Goal: Information Seeking & Learning: Find specific fact

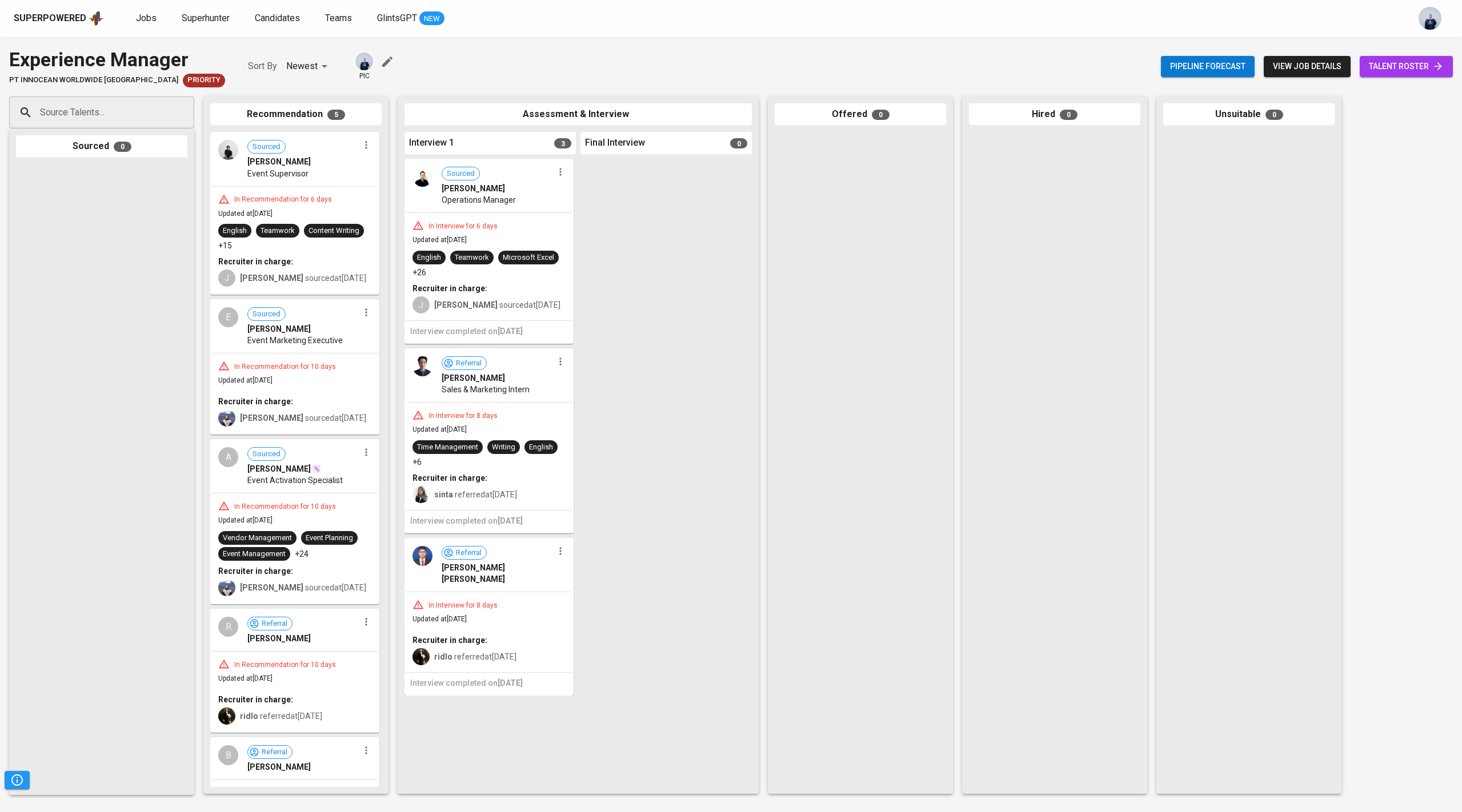
click at [746, 134] on div "Final Interview 0" at bounding box center [666, 143] width 172 height 22
click at [556, 172] on icon "button" at bounding box center [560, 171] width 12 height 12
click at [588, 261] on span "Move to unsuitable" at bounding box center [592, 261] width 60 height 10
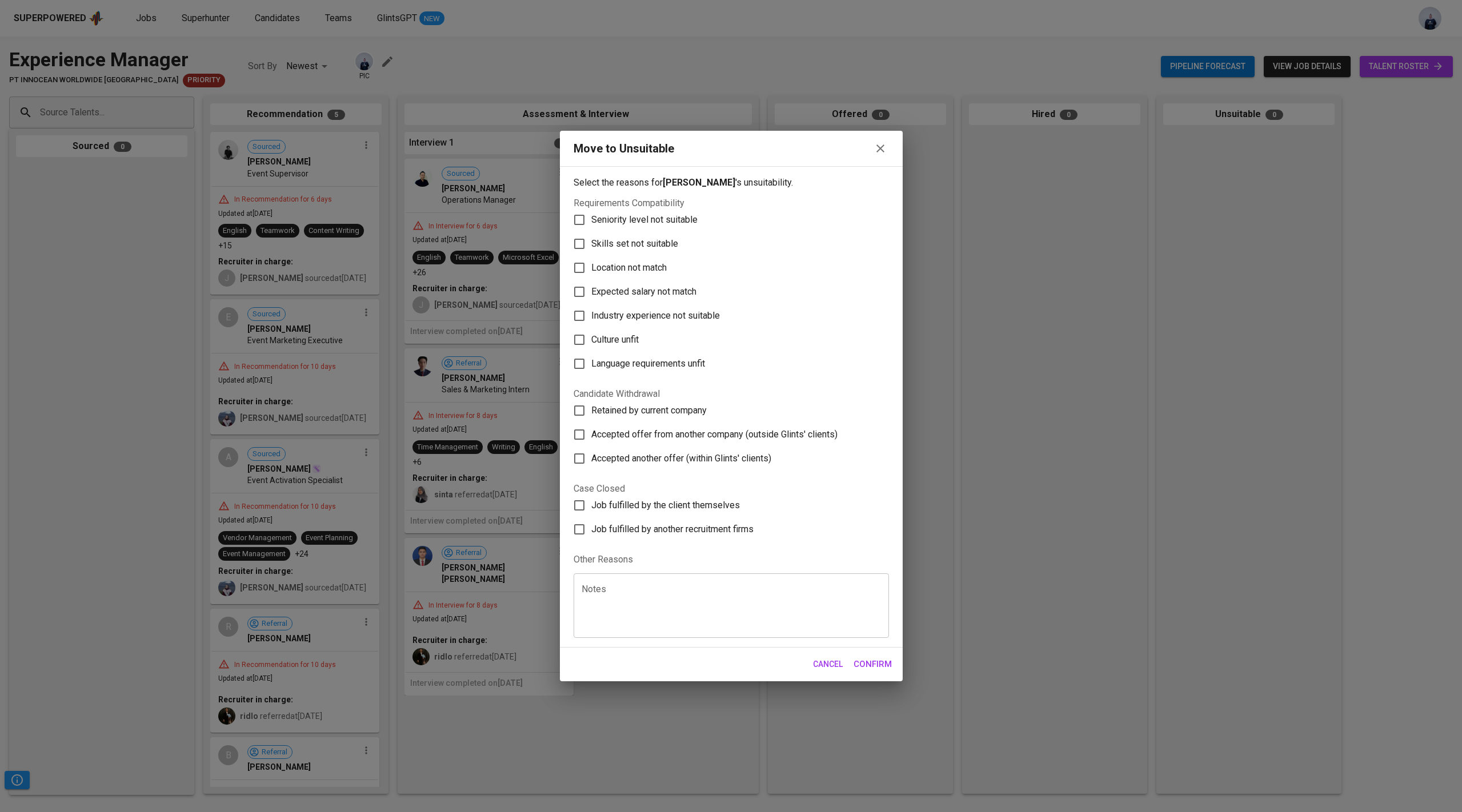
click at [650, 318] on span "Industry experience not suitable" at bounding box center [655, 316] width 128 height 14
click at [591, 318] on input "Industry experience not suitable" at bounding box center [579, 315] width 24 height 24
checkbox input "true"
click at [870, 665] on span "Confirm" at bounding box center [872, 664] width 38 height 15
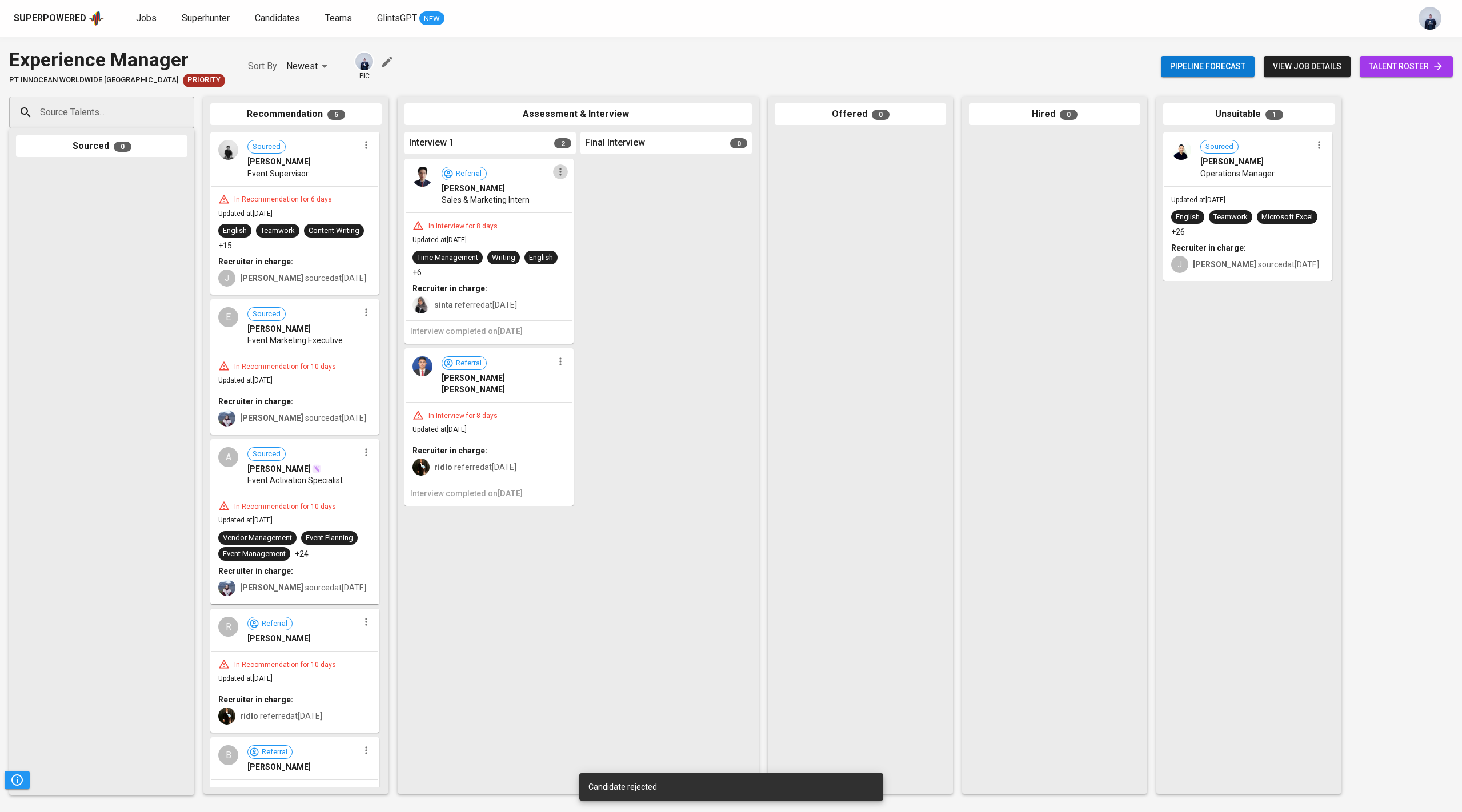
click at [558, 178] on button "button" at bounding box center [561, 172] width 15 height 15
click at [594, 238] on li "Move to unsuitable" at bounding box center [604, 244] width 103 height 17
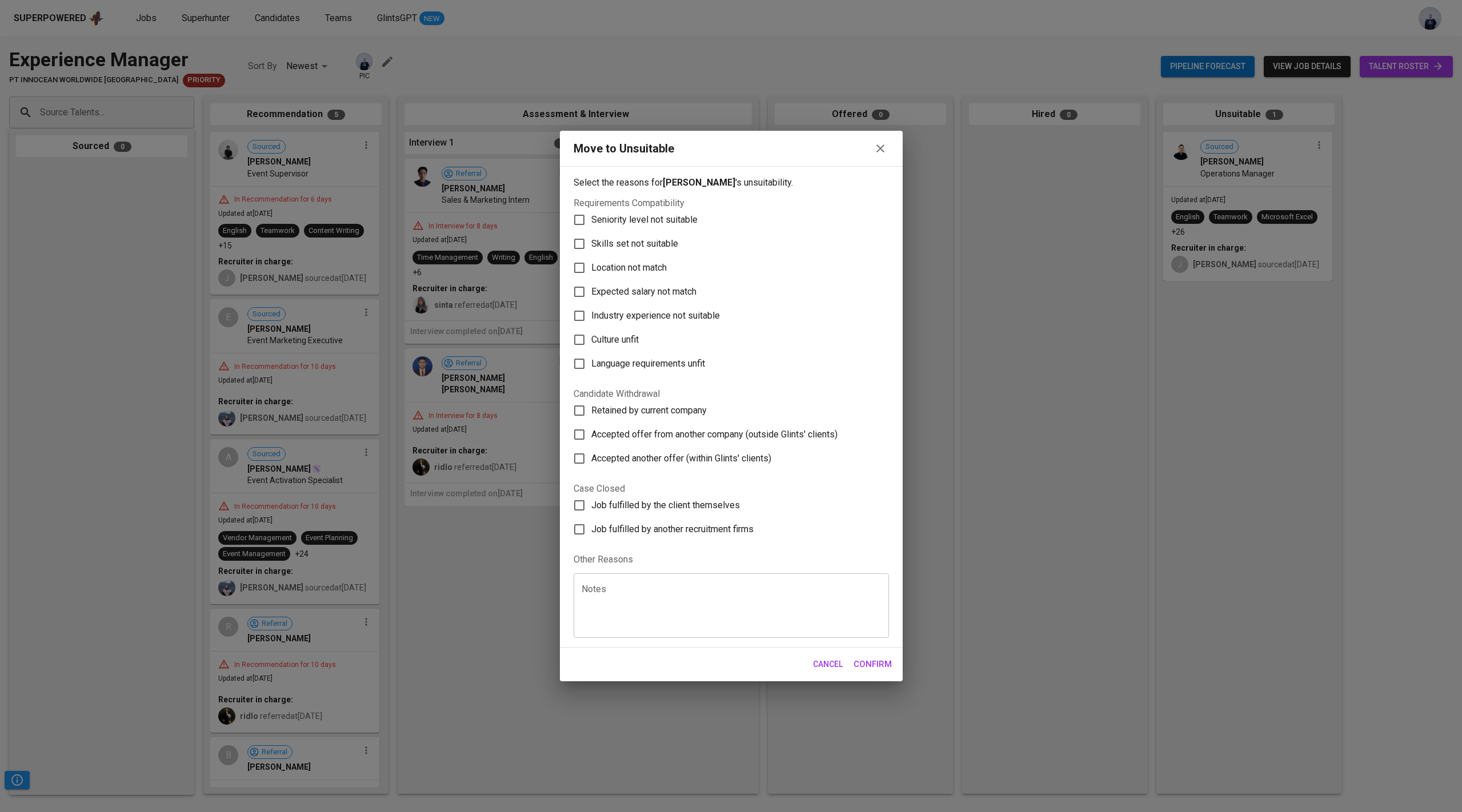
click at [655, 238] on span "Skills set not suitable" at bounding box center [634, 244] width 87 height 14
click at [591, 238] on input "Skills set not suitable" at bounding box center [579, 243] width 24 height 24
checkbox input "true"
click at [887, 660] on span "Confirm" at bounding box center [872, 664] width 38 height 15
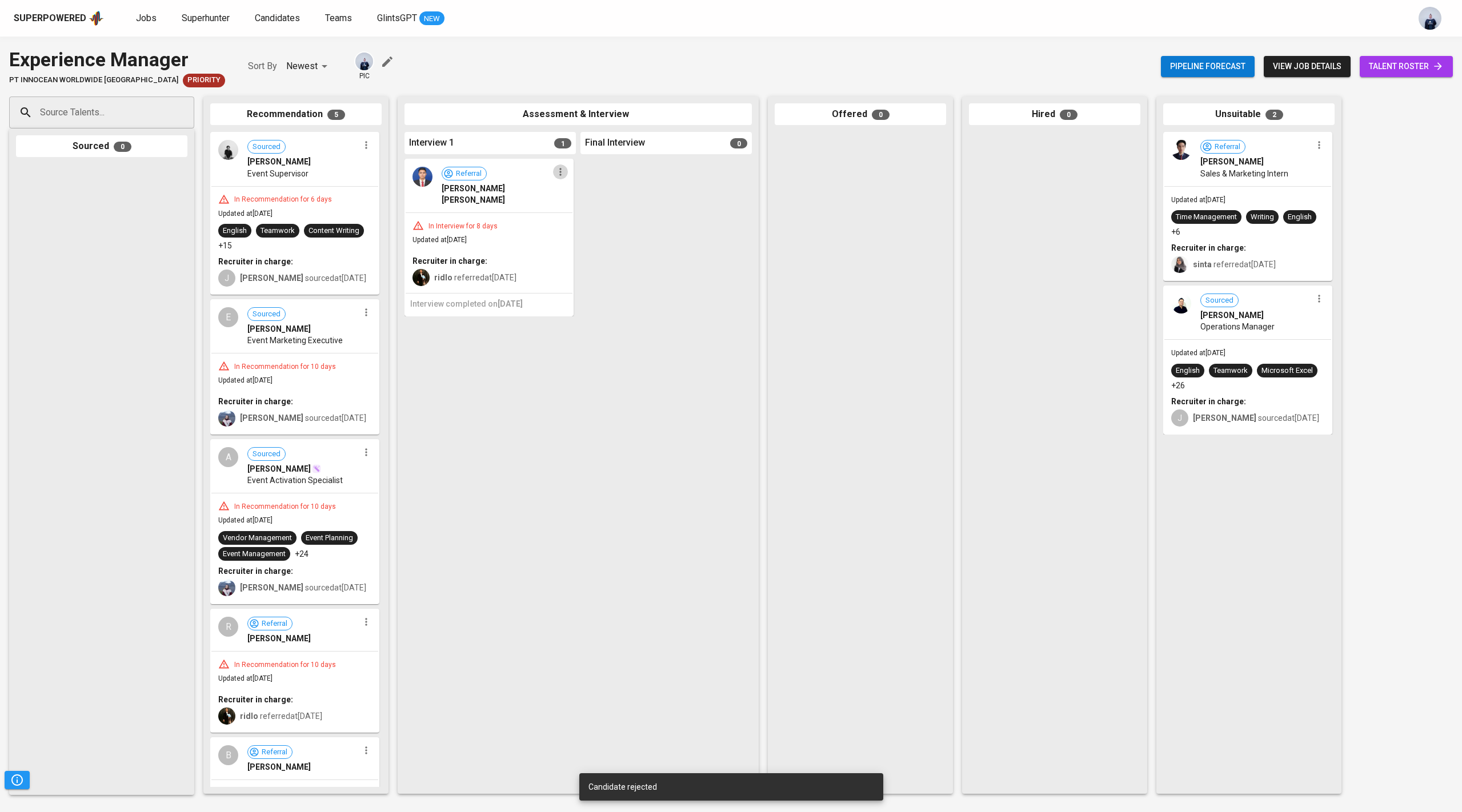
click at [563, 174] on icon "button" at bounding box center [560, 171] width 12 height 12
click at [572, 245] on span "Move to unsuitable" at bounding box center [592, 243] width 60 height 10
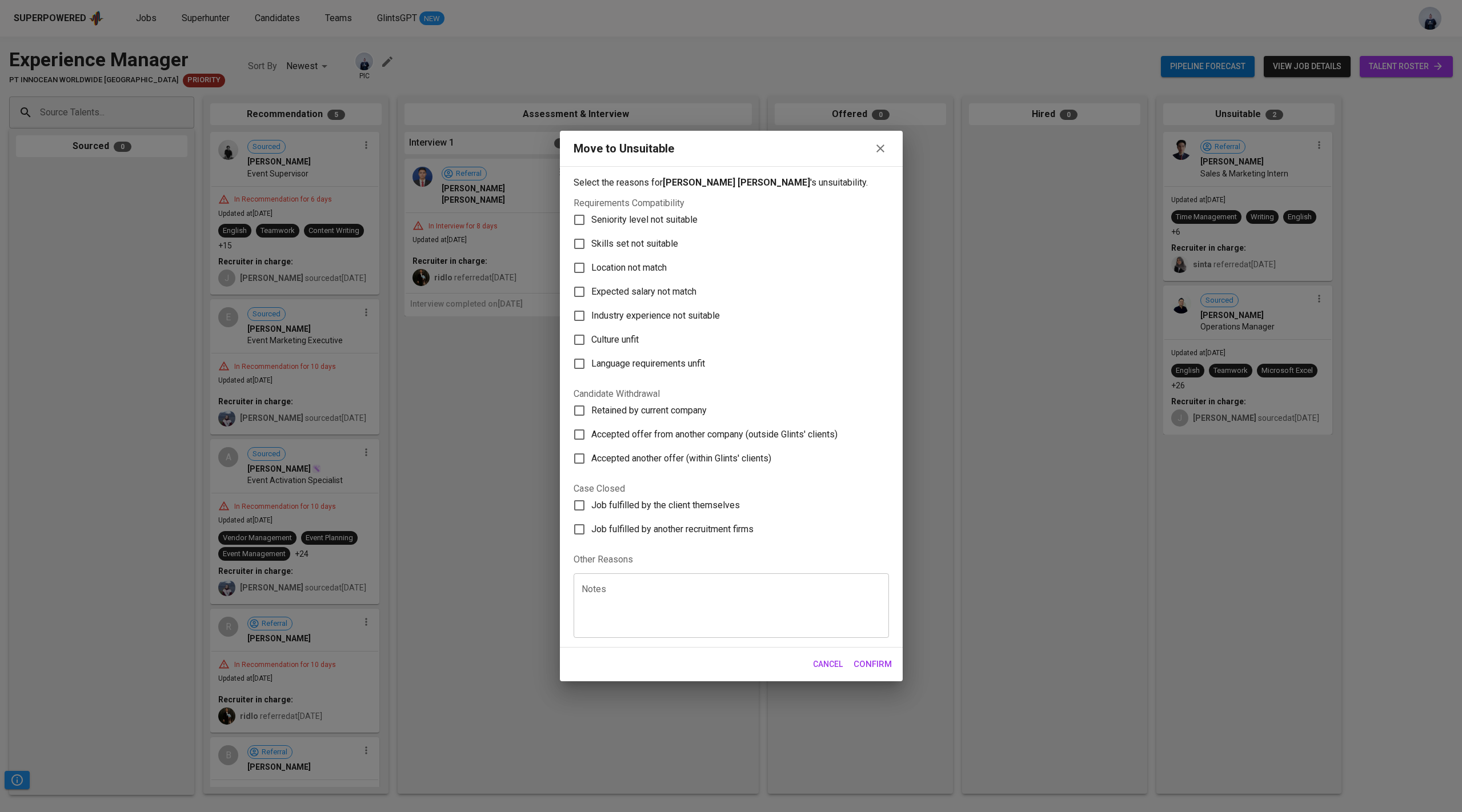
click at [627, 344] on span "Culture unfit" at bounding box center [615, 340] width 47 height 14
click at [591, 344] on input "Culture unfit" at bounding box center [579, 339] width 24 height 24
checkbox input "true"
click at [885, 668] on span "Confirm" at bounding box center [872, 664] width 38 height 15
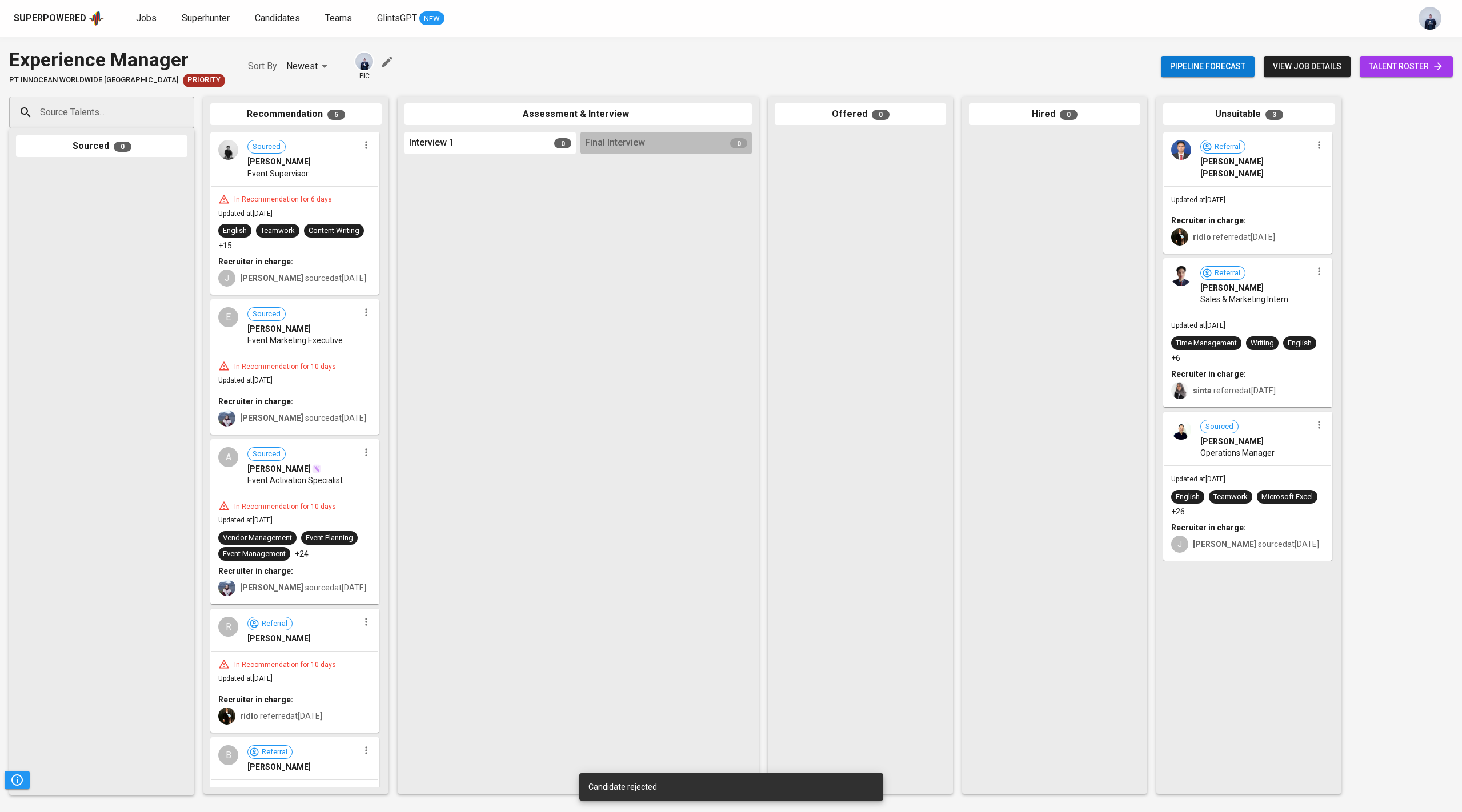
click at [363, 150] on icon "button" at bounding box center [366, 145] width 12 height 12
click at [387, 218] on span "Move to unsuitable" at bounding box center [394, 217] width 60 height 10
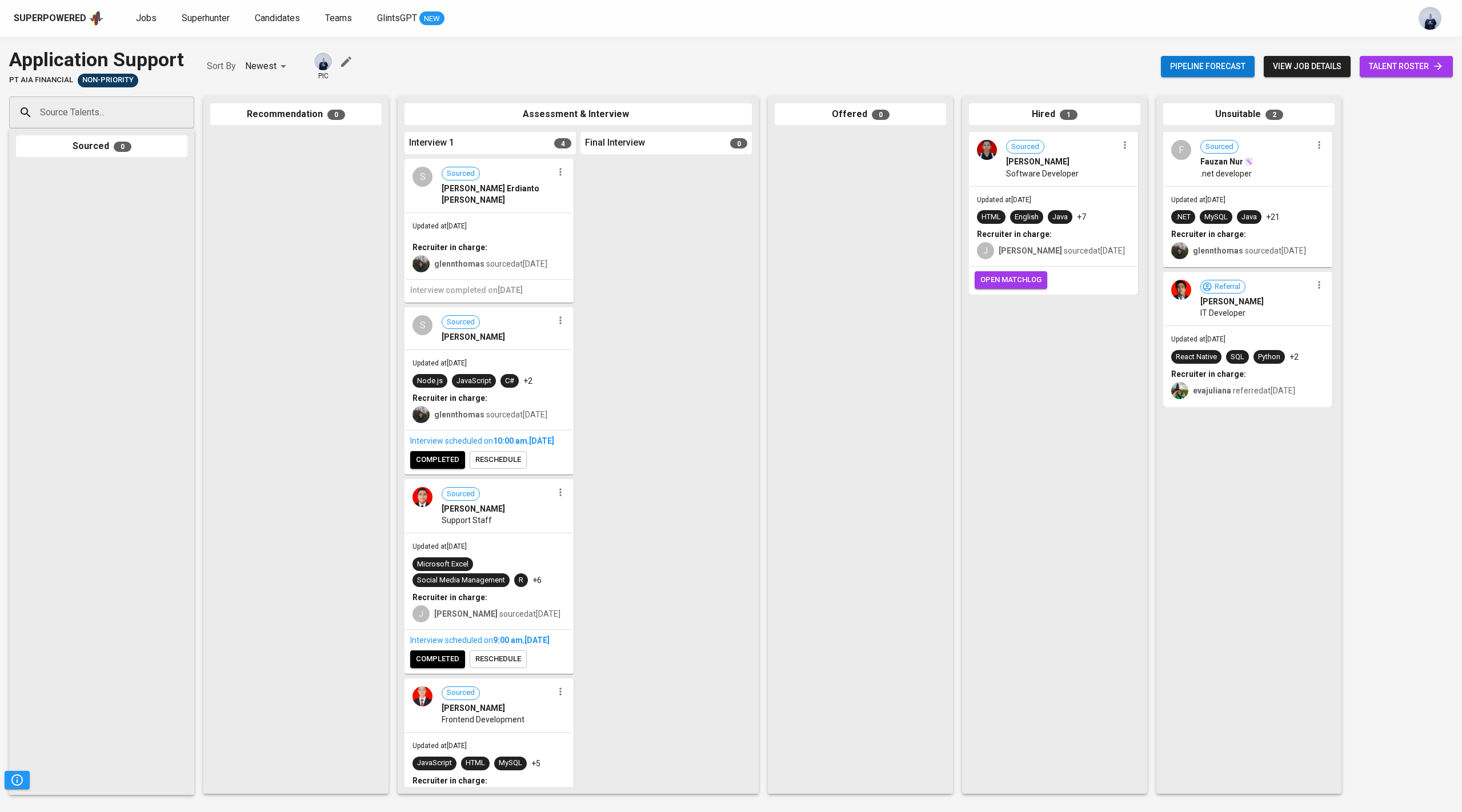
scroll to position [66, 0]
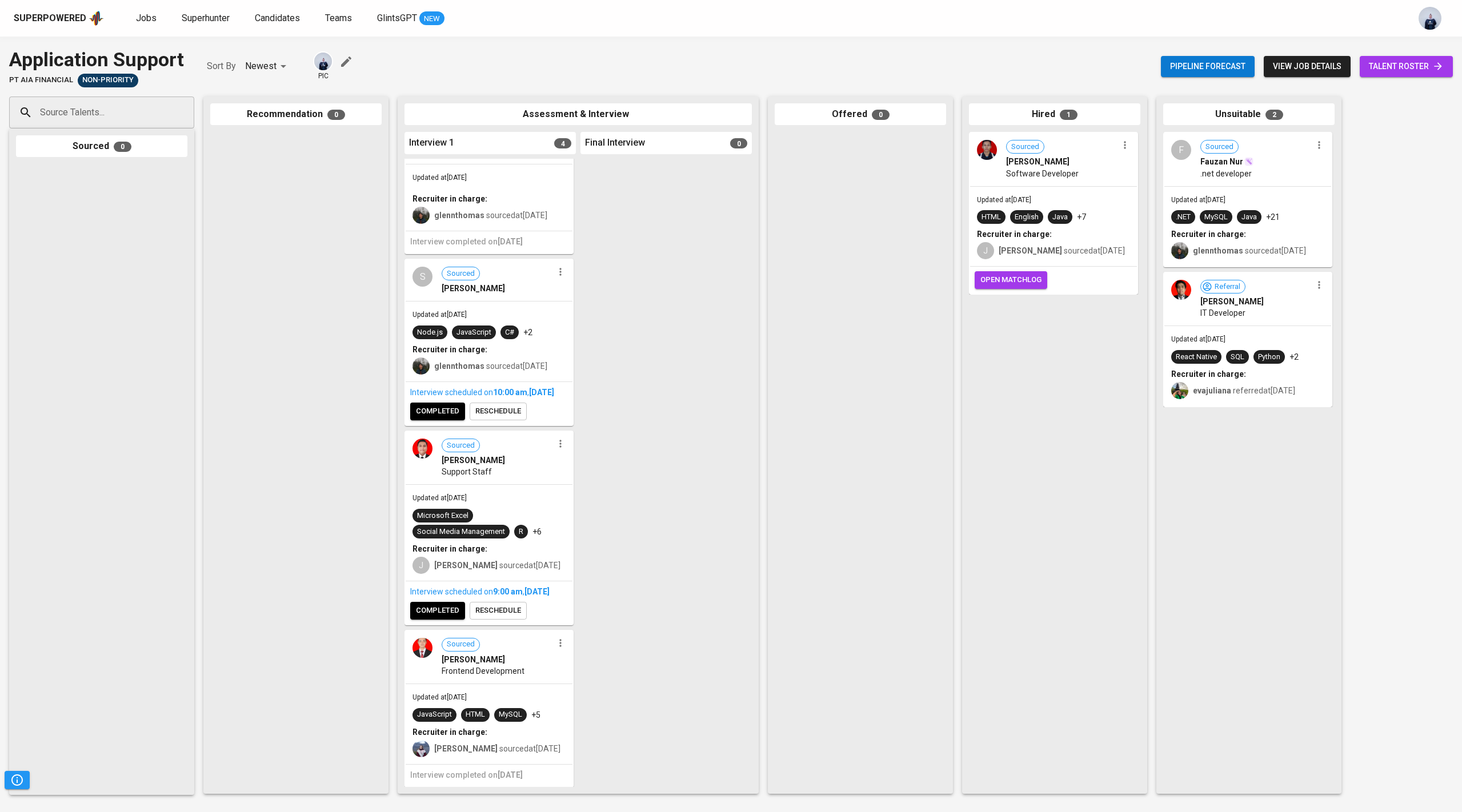
click at [448, 407] on span "completed" at bounding box center [438, 411] width 44 height 13
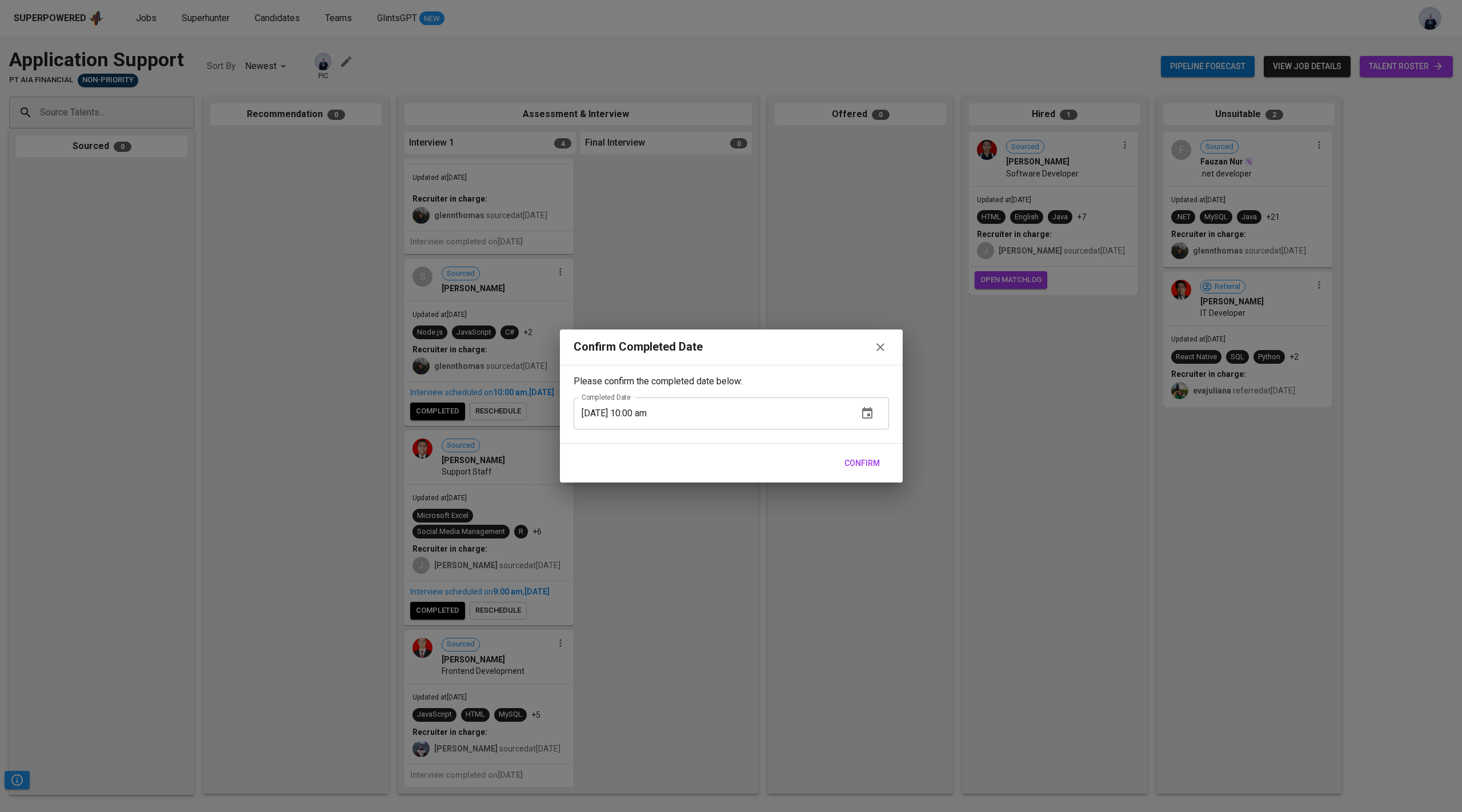
click at [861, 463] on span "Confirm" at bounding box center [863, 463] width 36 height 14
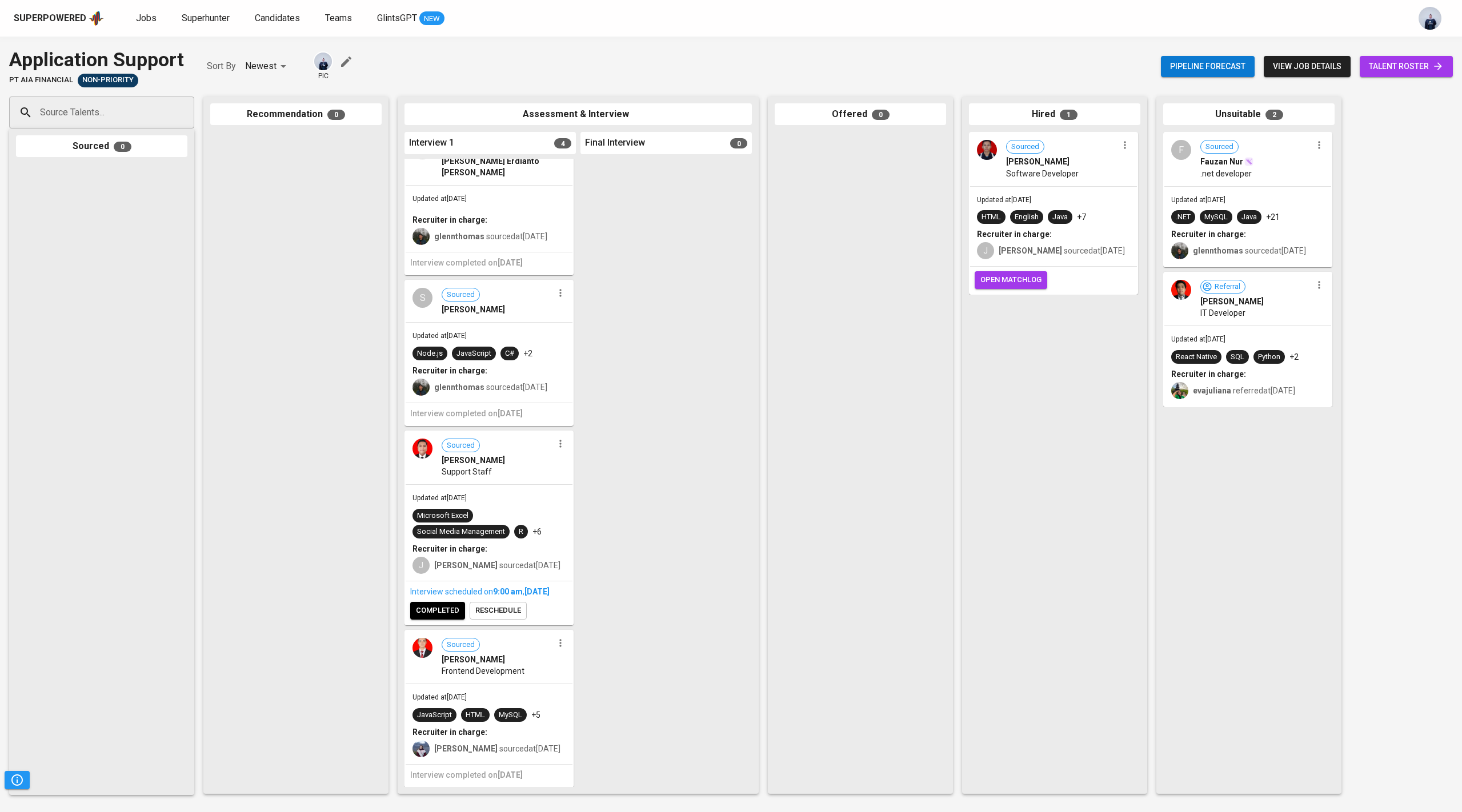
scroll to position [34, 0]
click at [448, 611] on span "completed" at bounding box center [438, 610] width 44 height 13
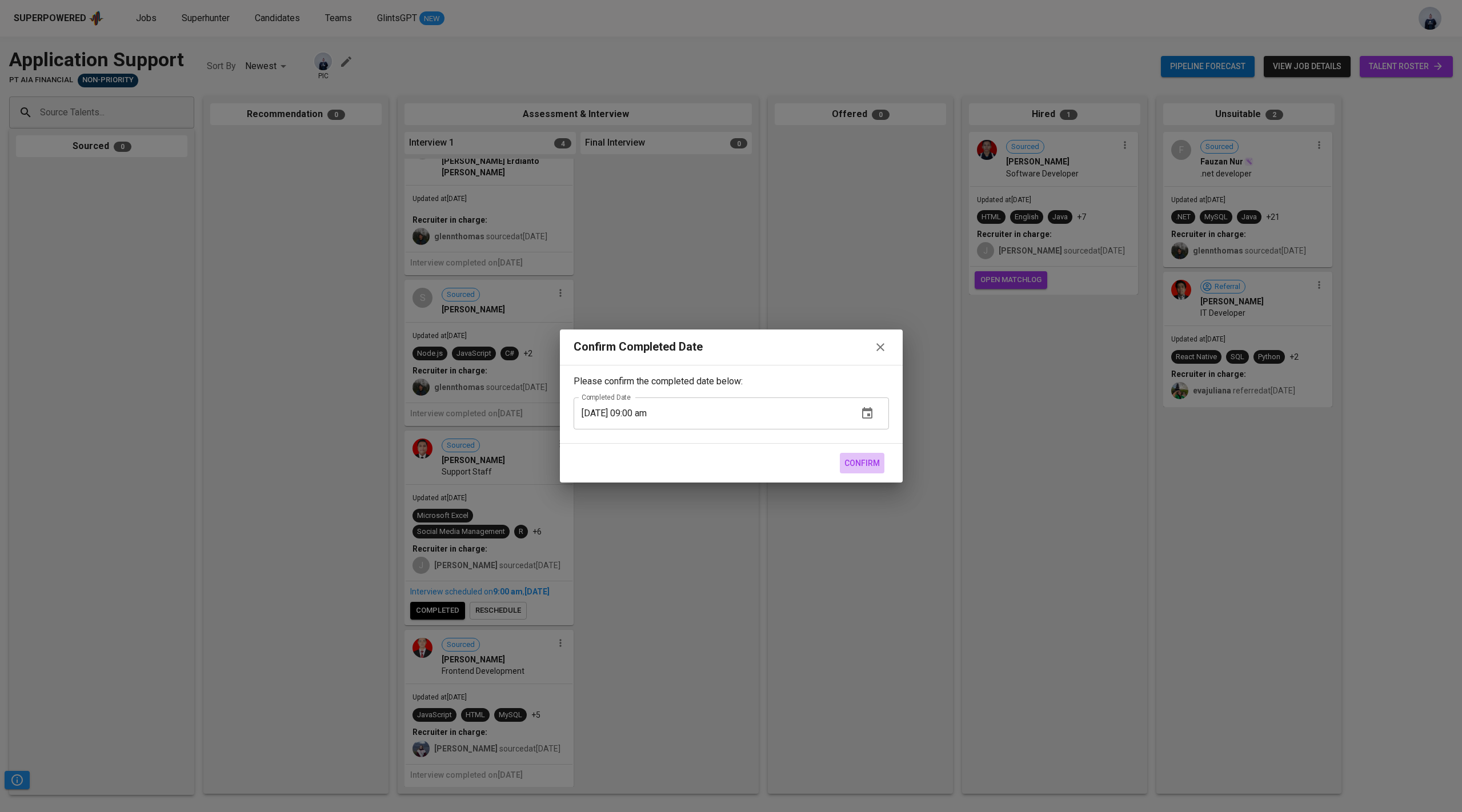
click at [864, 465] on span "Confirm" at bounding box center [863, 463] width 36 height 14
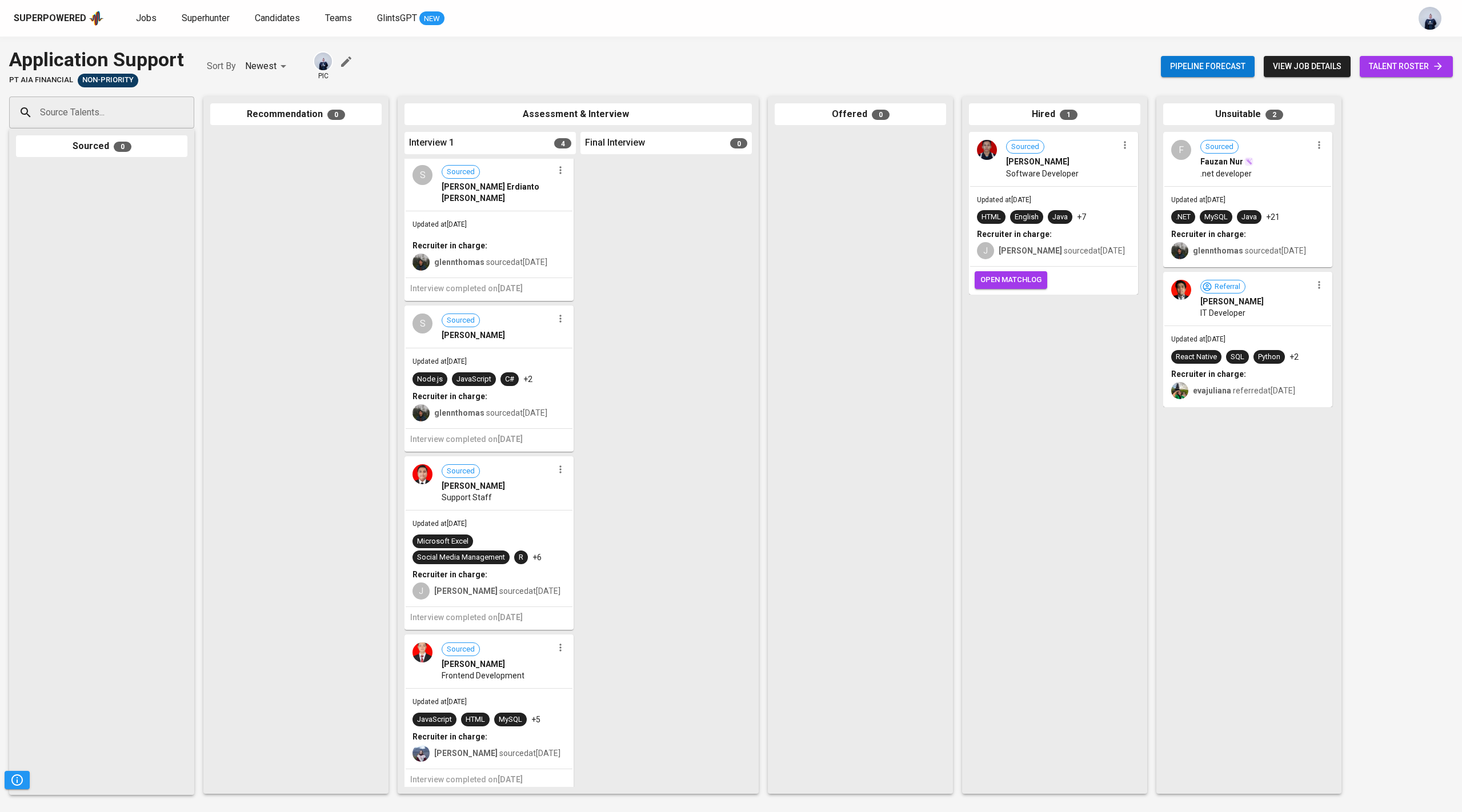
scroll to position [0, 0]
click at [143, 15] on span "Jobs" at bounding box center [146, 18] width 20 height 11
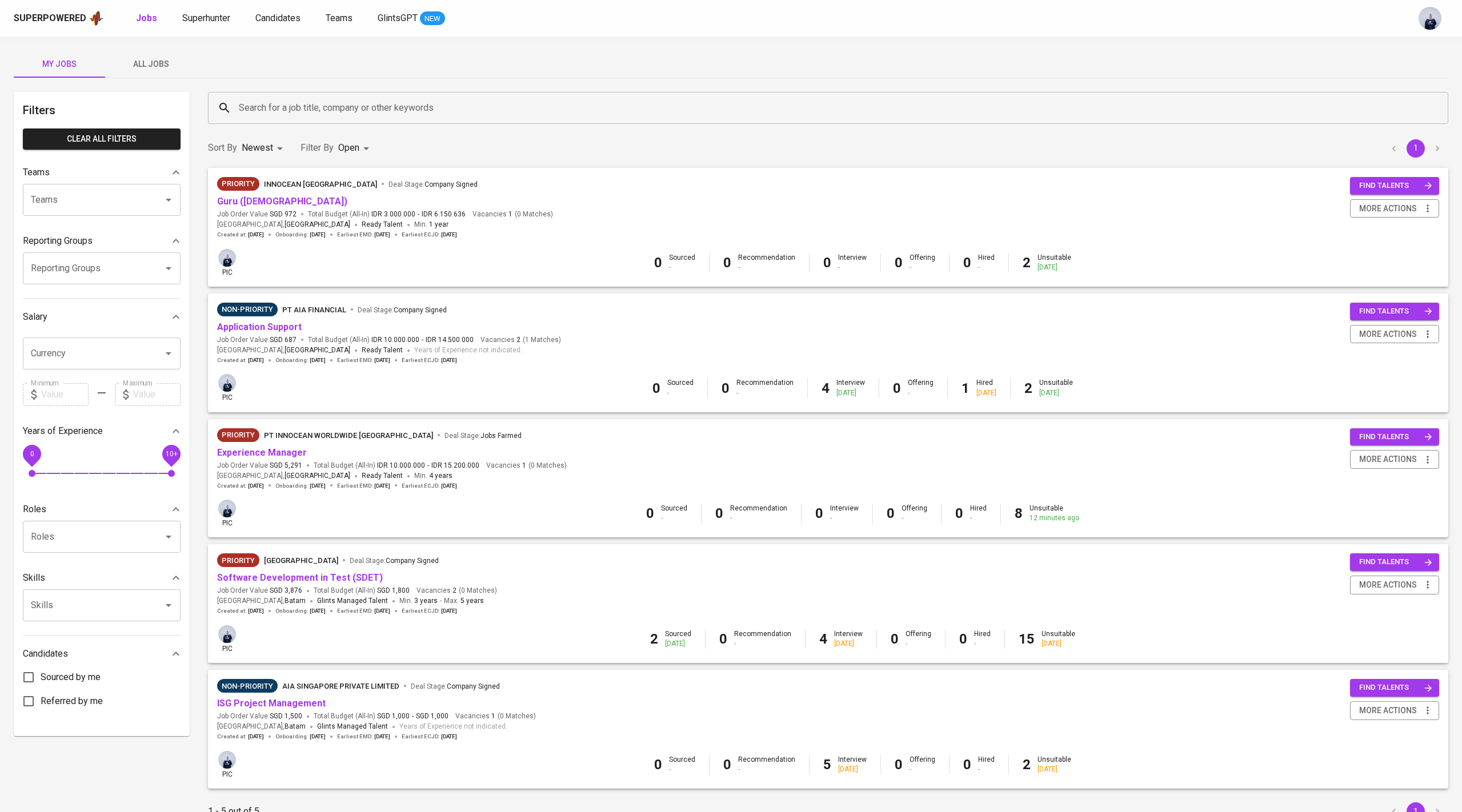
click at [159, 61] on span "All Jobs" at bounding box center [151, 64] width 77 height 14
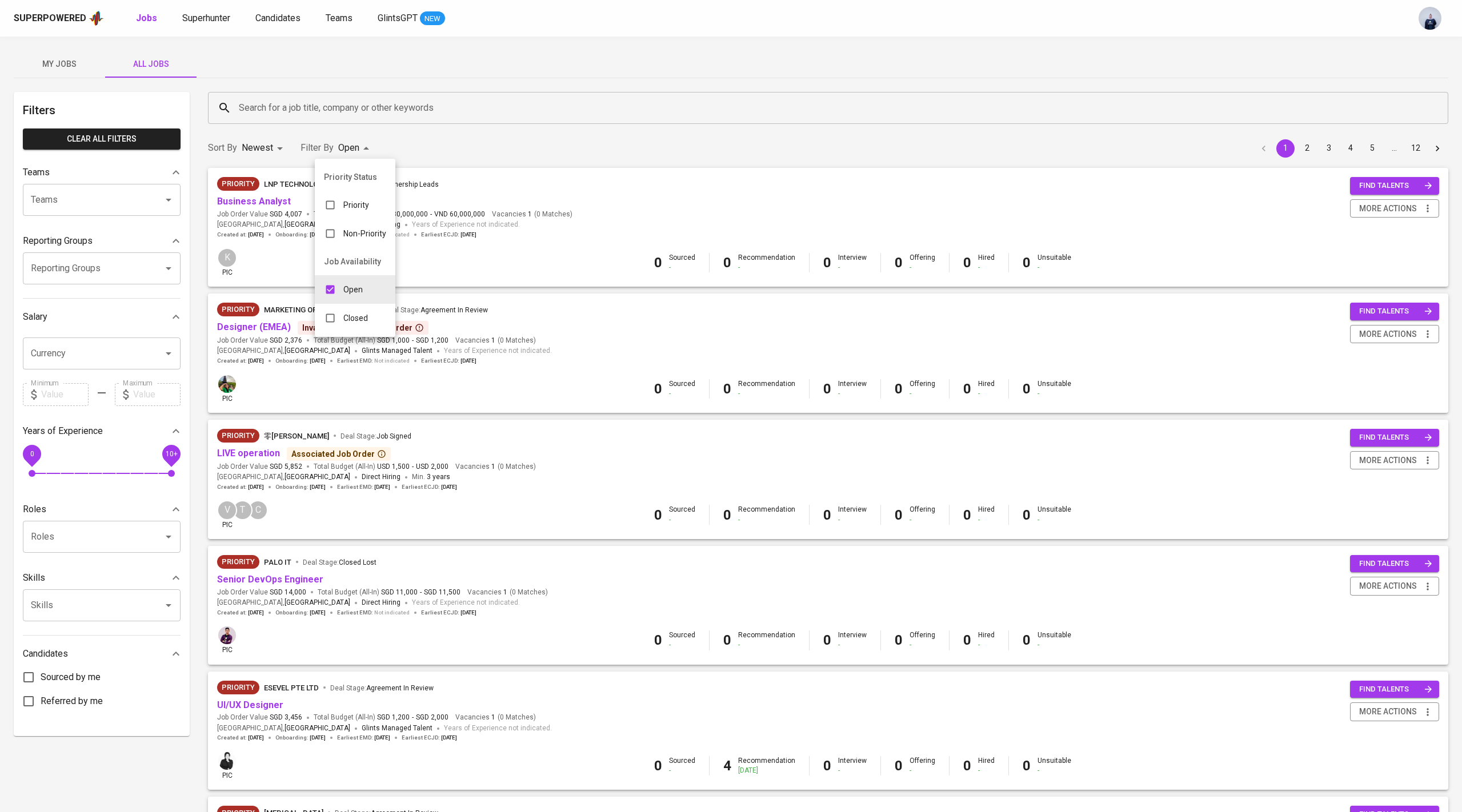
click at [360, 148] on body "Superpowered Jobs Superhunter Candidates Teams GlintsGPT NEW My Jobs All Jobs F…" at bounding box center [731, 746] width 1462 height 1493
click at [339, 285] on input "checkbox" at bounding box center [330, 289] width 22 height 22
checkbox input "false"
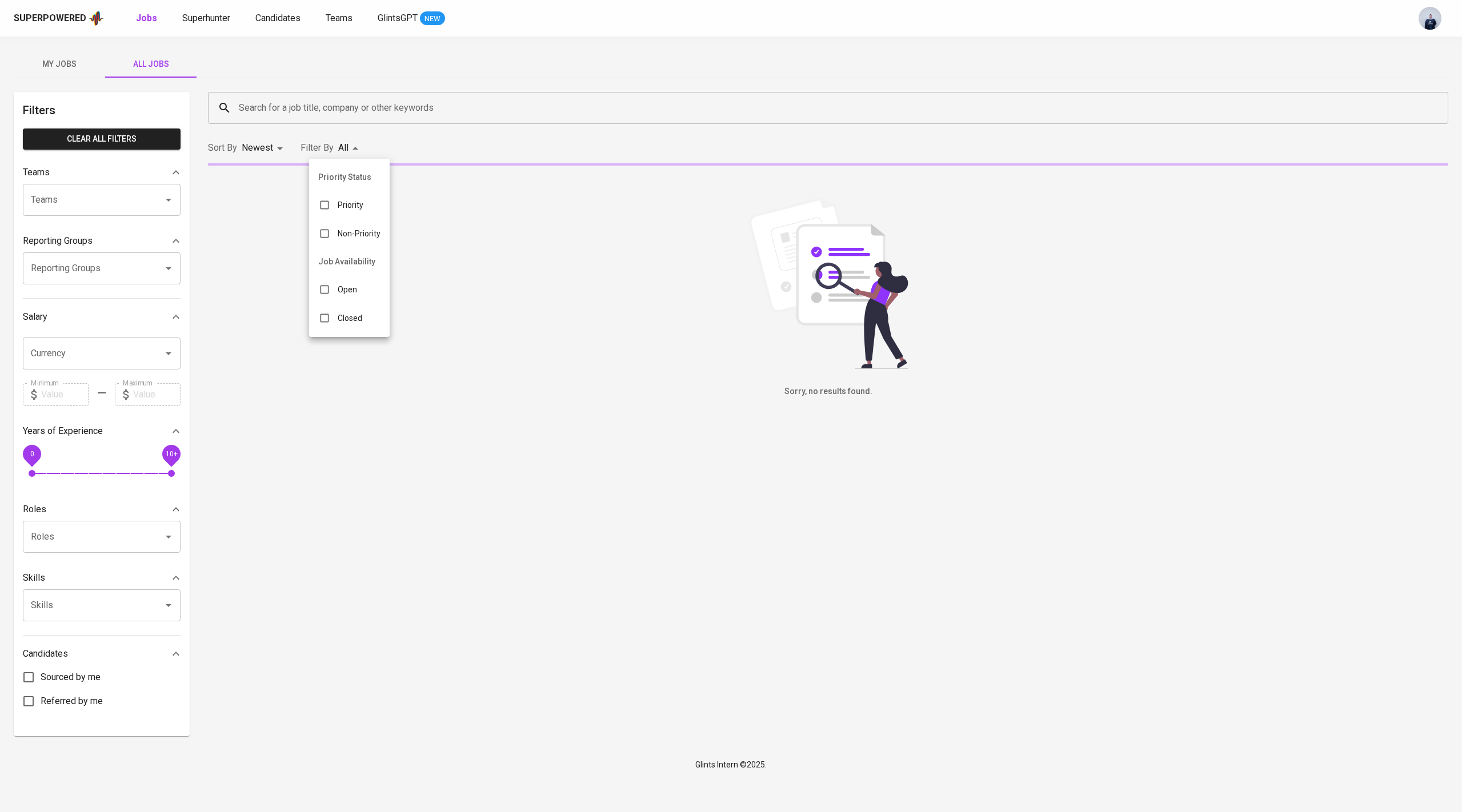
click at [335, 325] on input "checkbox" at bounding box center [324, 318] width 22 height 22
checkbox input "true"
type input "CLOSE"
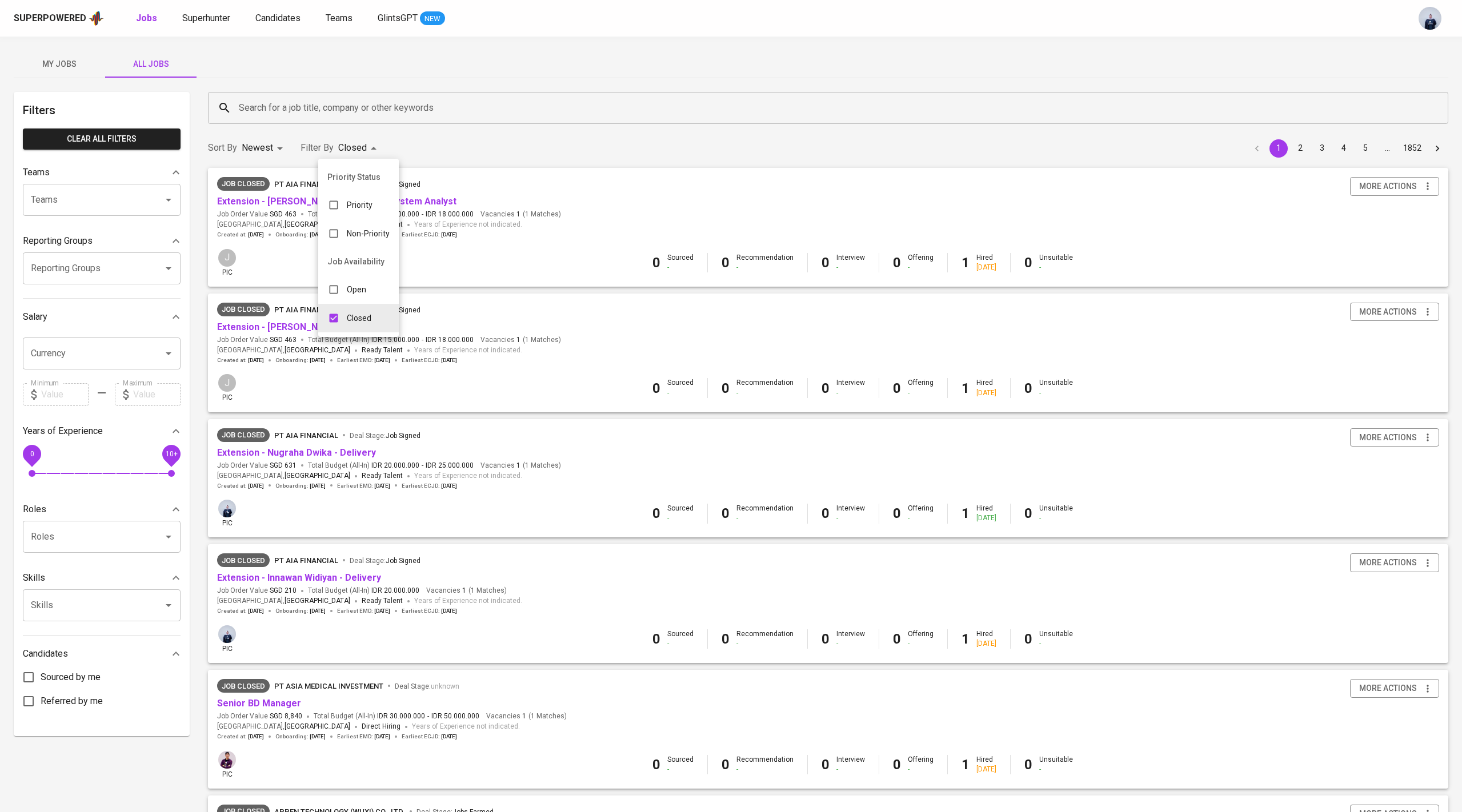
click at [280, 106] on div at bounding box center [731, 406] width 1462 height 812
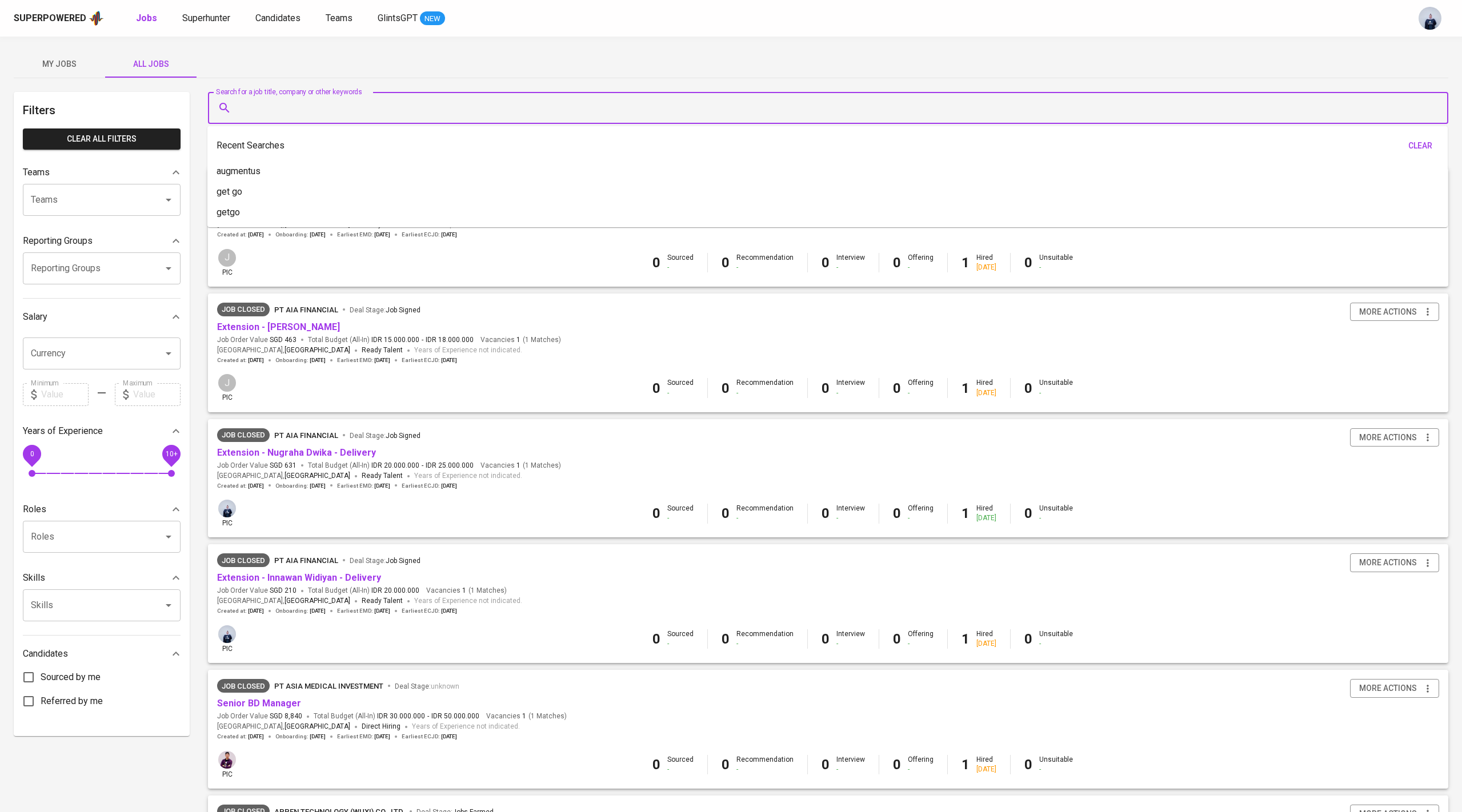
click at [293, 109] on input "Search for a job title, company or other keywords" at bounding box center [831, 108] width 1190 height 22
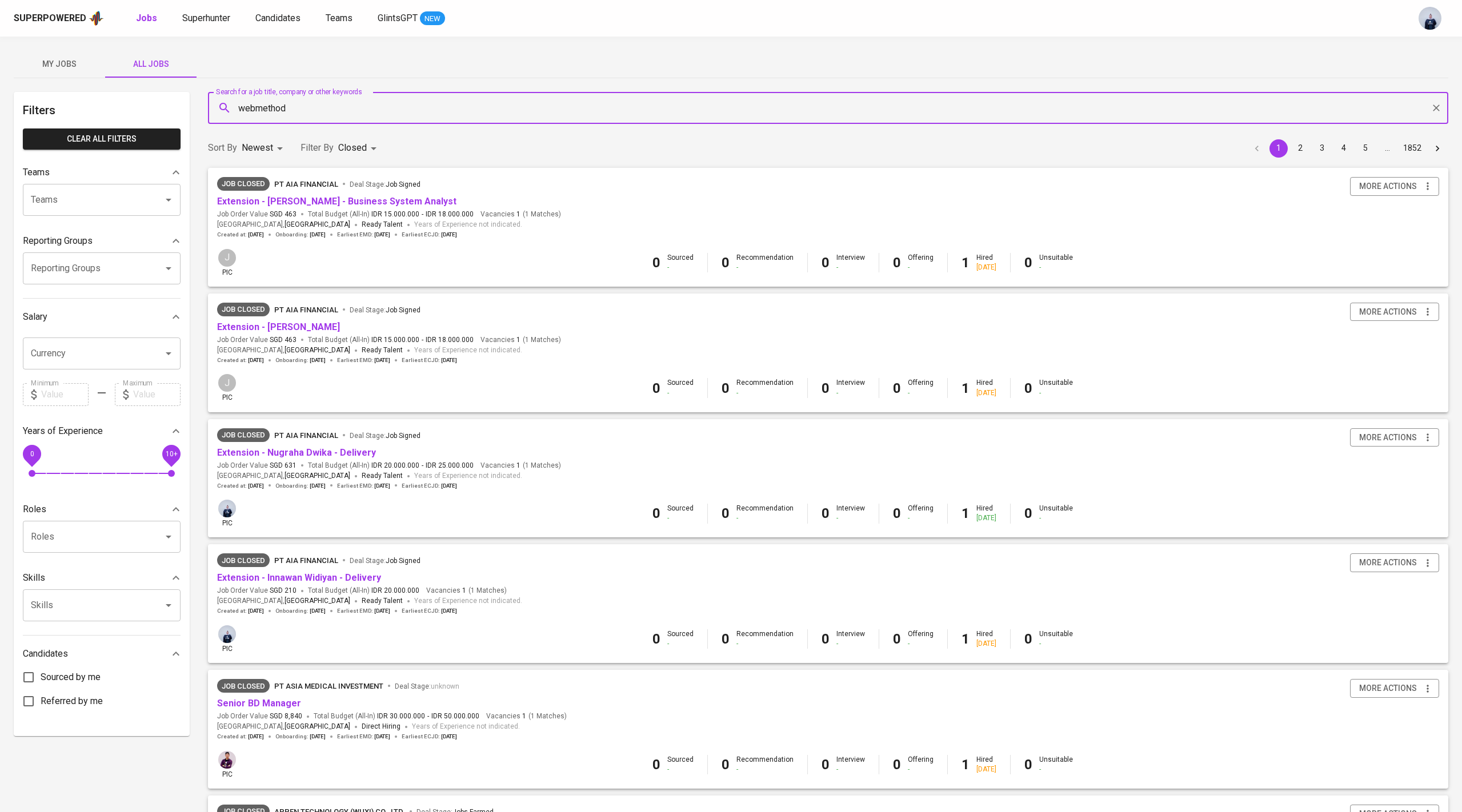
type input "webmethod"
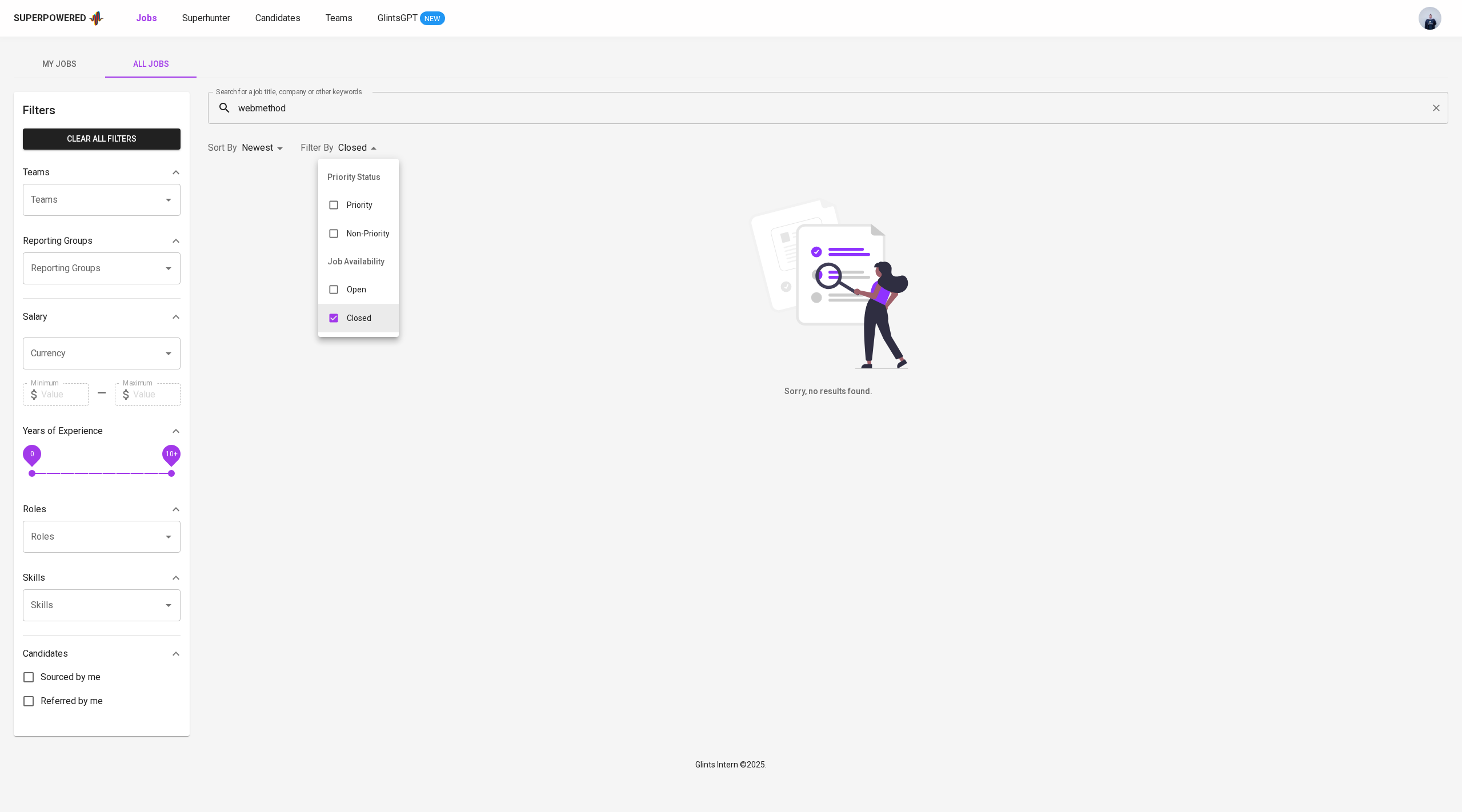
click at [347, 148] on body "Superpowered Jobs Superhunter Candidates Teams GlintsGPT NEW My Jobs All Jobs F…" at bounding box center [731, 390] width 1462 height 779
click at [352, 291] on p "Open" at bounding box center [357, 290] width 20 height 12
type input "CLOSE,OPEN"
checkbox input "true"
click at [329, 109] on div at bounding box center [731, 406] width 1462 height 812
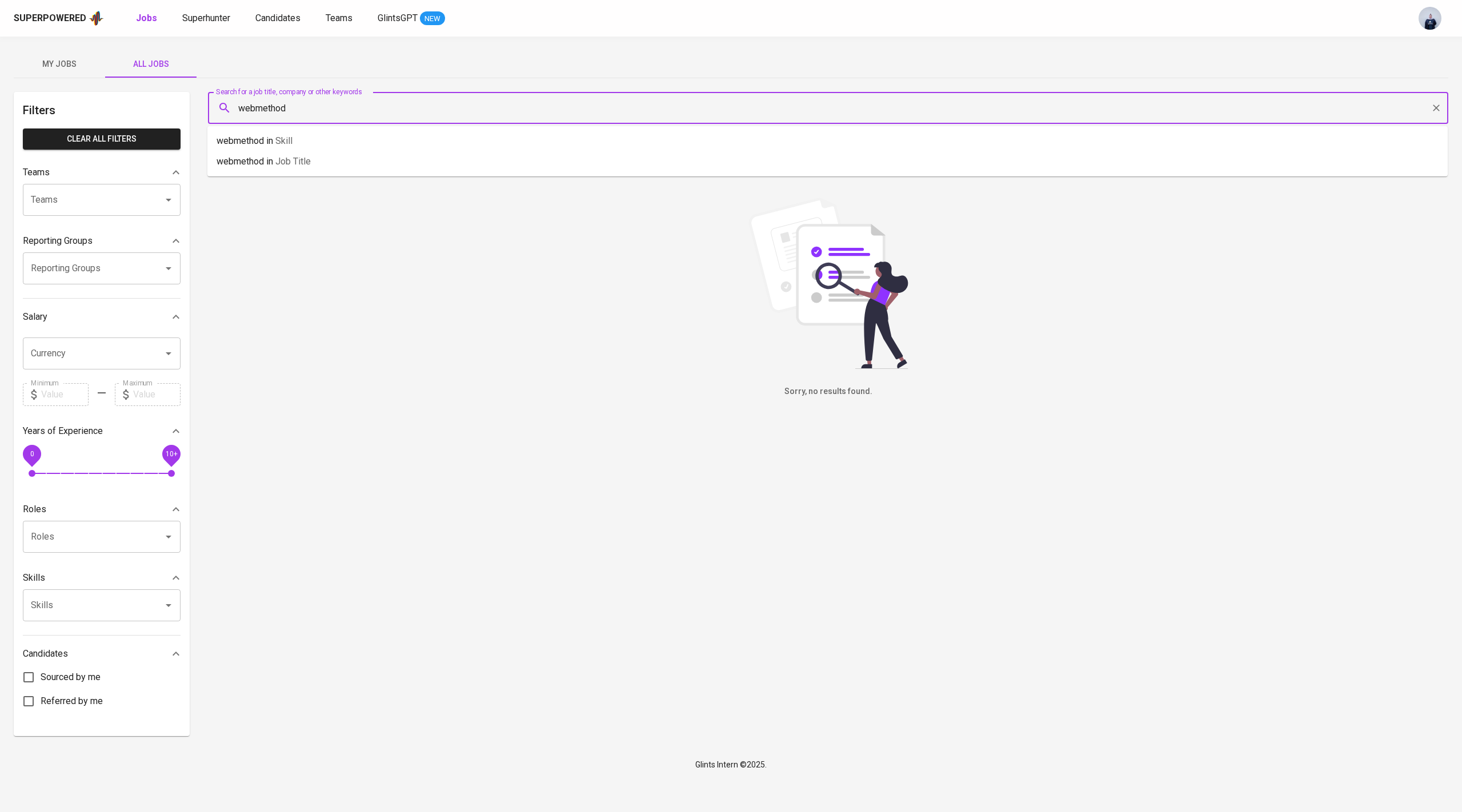
click at [347, 111] on input "webmethod" at bounding box center [831, 108] width 1190 height 22
click at [52, 57] on span "My Jobs" at bounding box center [59, 64] width 77 height 14
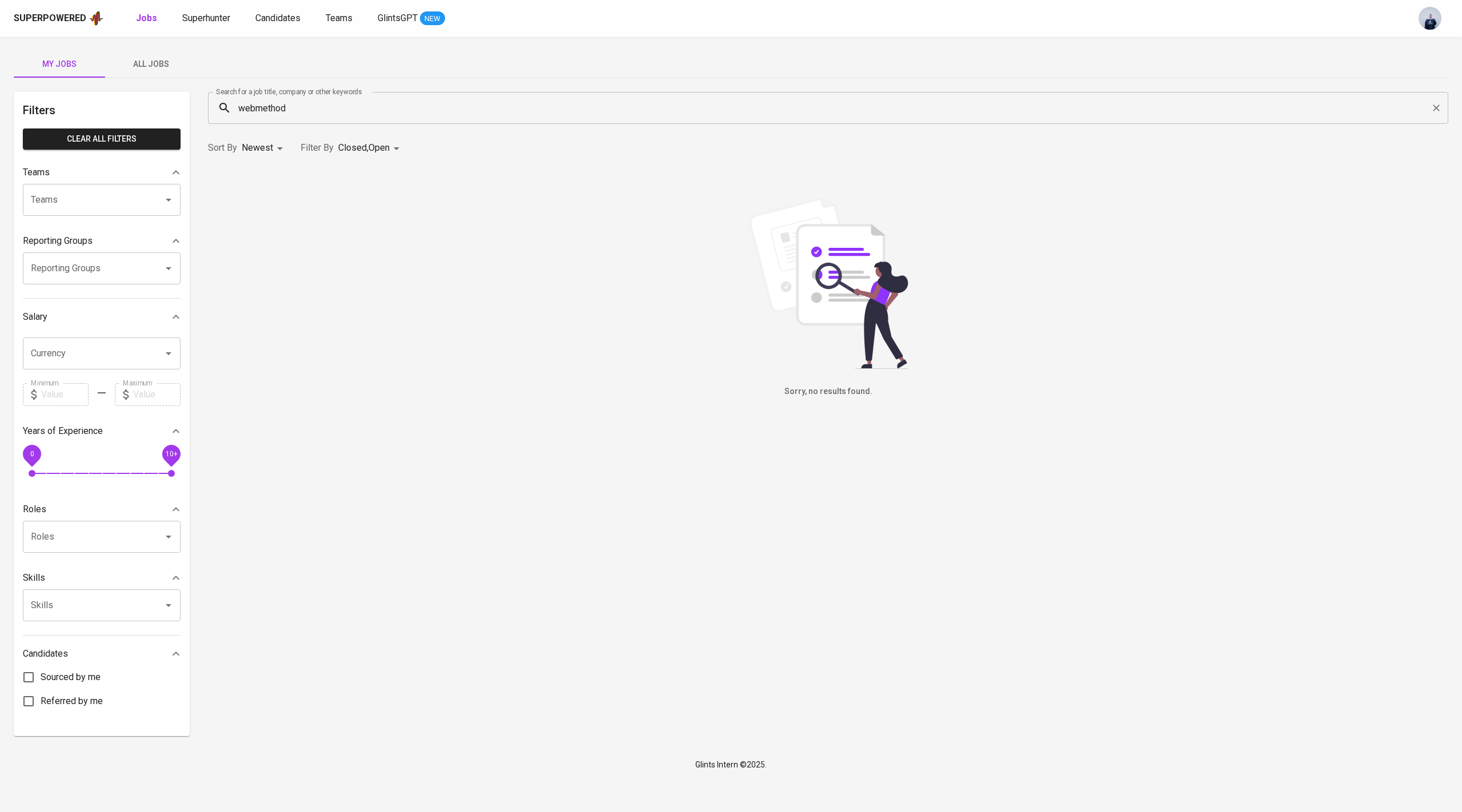
click at [320, 111] on input "webmethod" at bounding box center [831, 108] width 1190 height 22
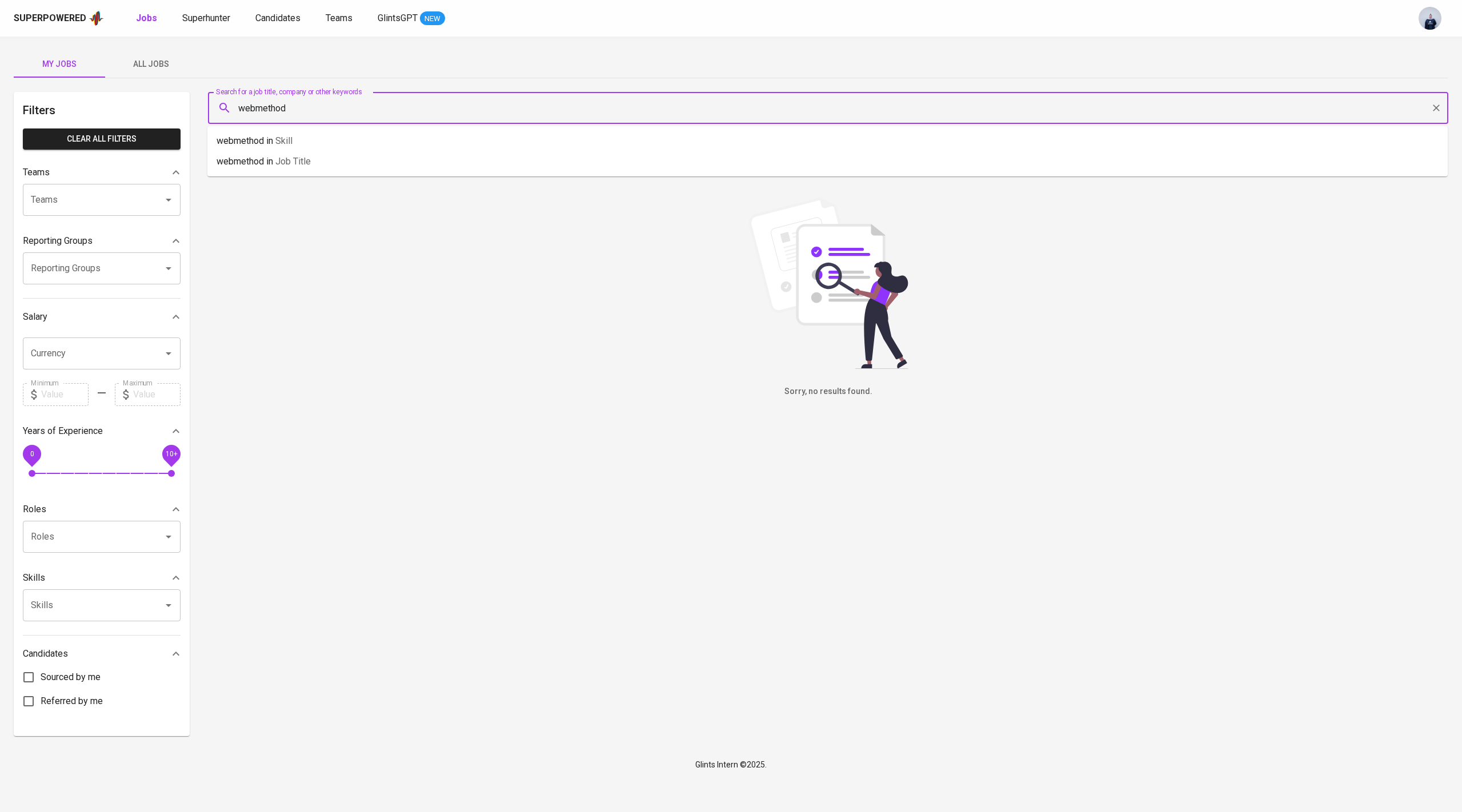
click at [320, 111] on input "webmethod" at bounding box center [831, 108] width 1190 height 22
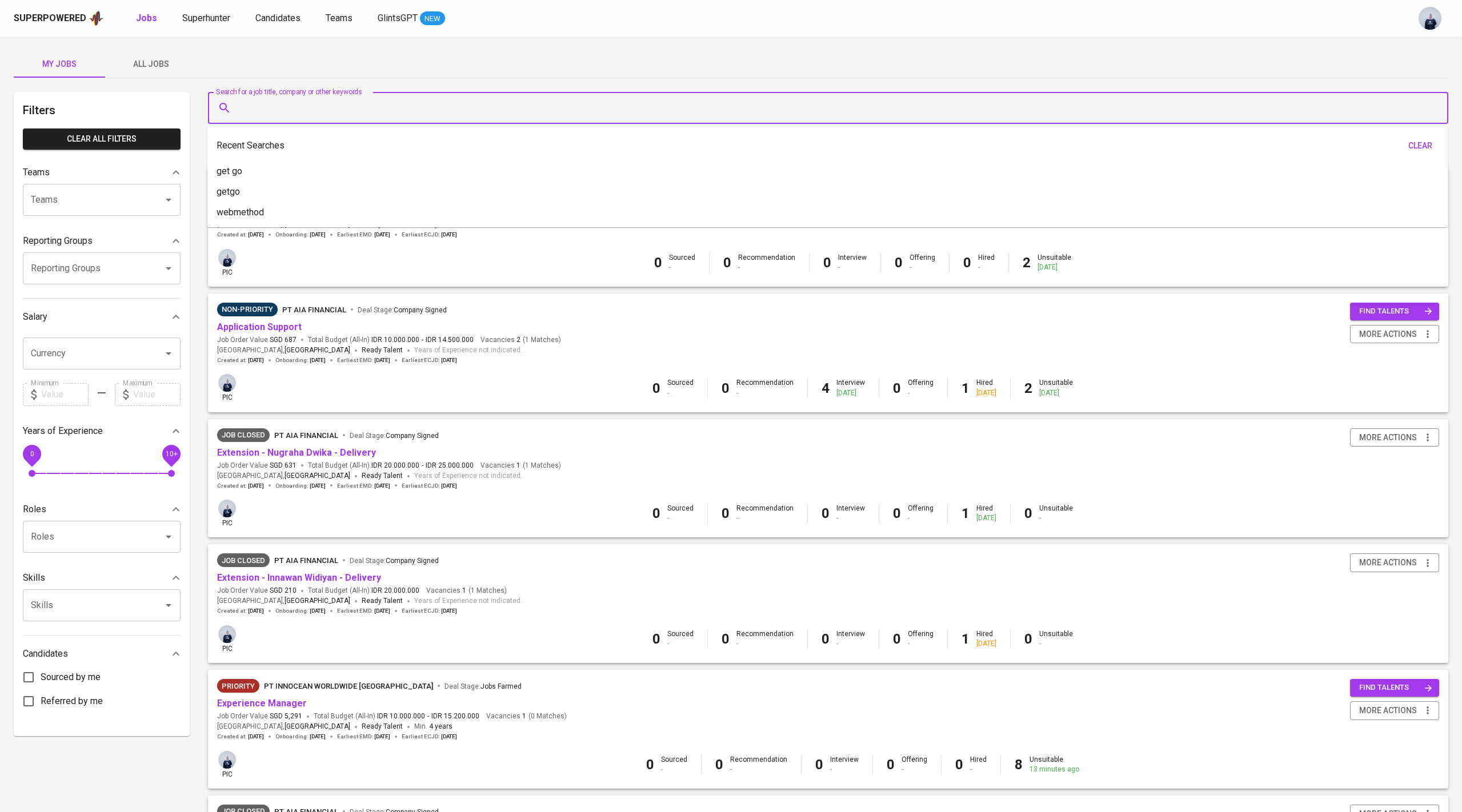
click at [312, 64] on div "My Jobs All Jobs" at bounding box center [730, 64] width 1434 height 28
click at [271, 111] on input "Search for a job title, company or other keywords" at bounding box center [831, 108] width 1190 height 22
click at [155, 58] on span "All Jobs" at bounding box center [151, 64] width 77 height 14
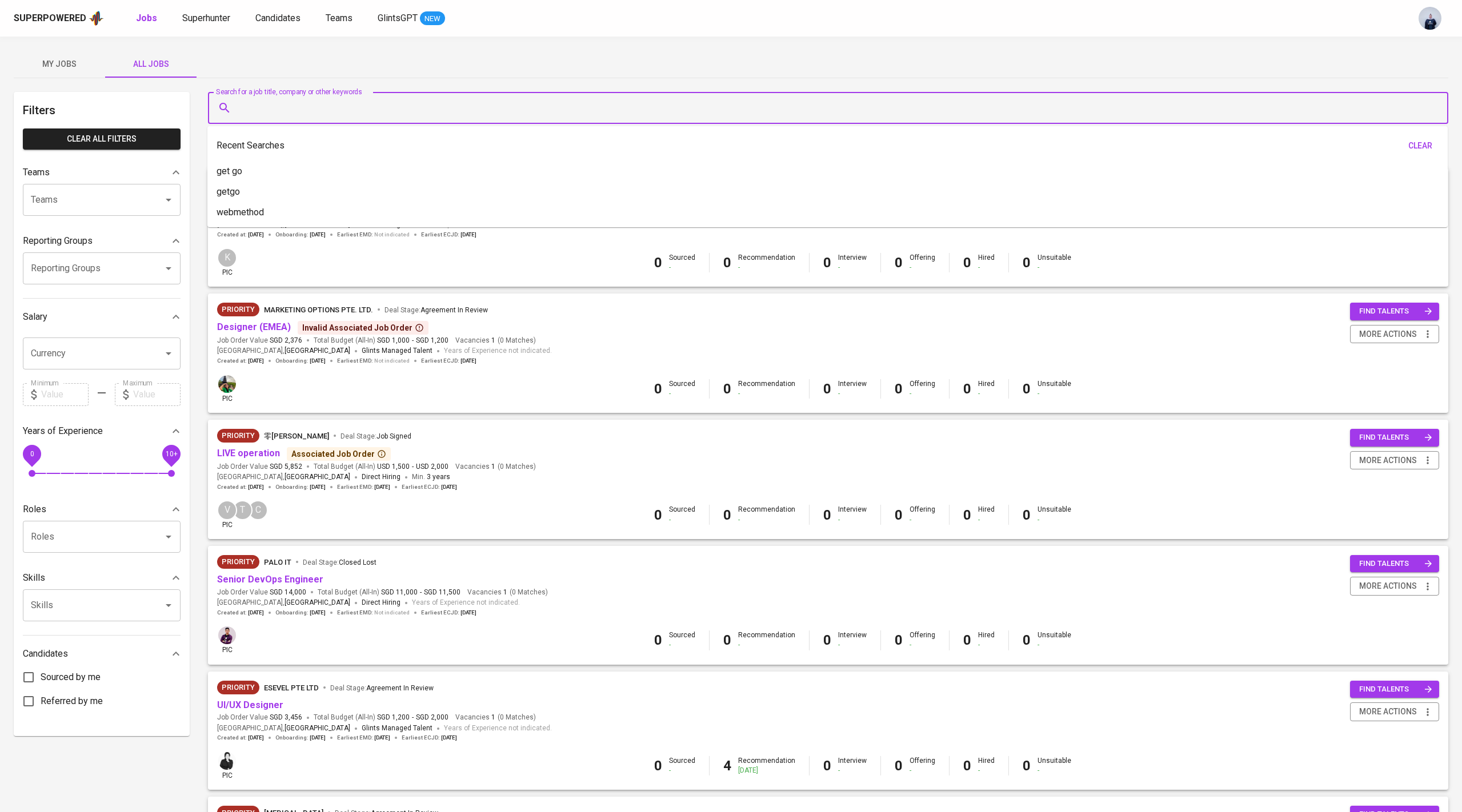
click at [288, 105] on input "Search for a job title, company or other keywords" at bounding box center [831, 108] width 1190 height 22
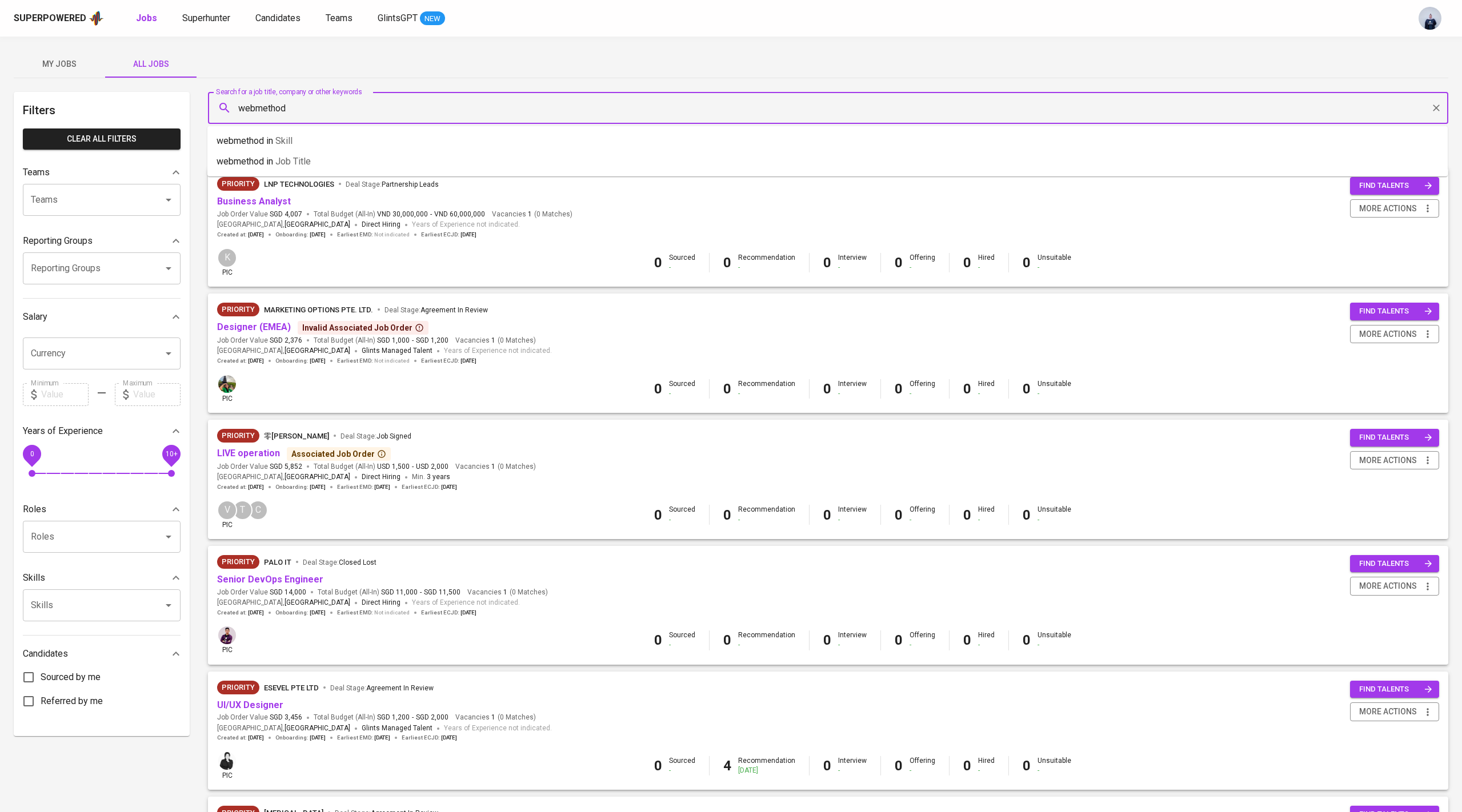
type input "webmethod"
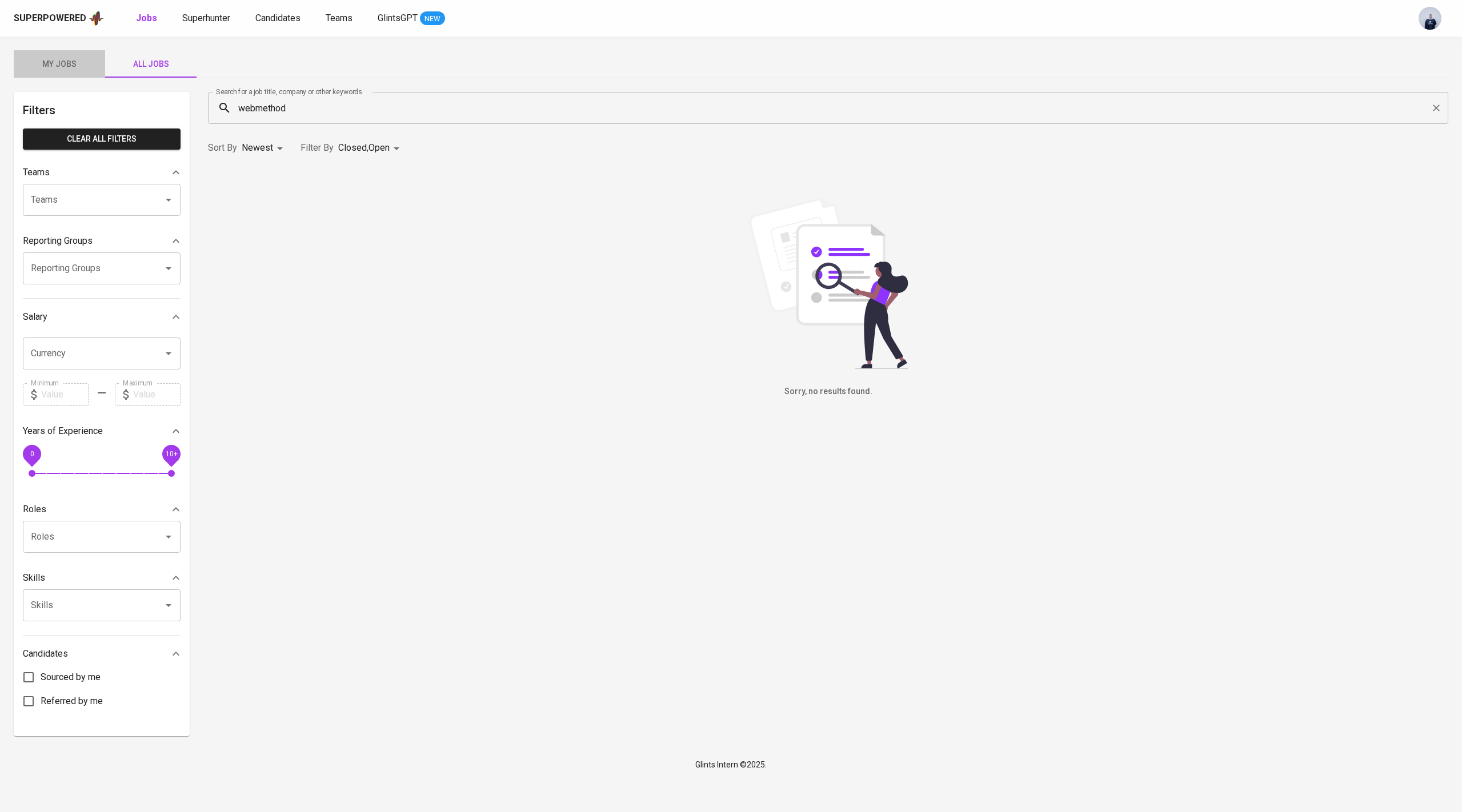
click at [73, 60] on span "My Jobs" at bounding box center [59, 64] width 77 height 14
click at [212, 12] on link "Superhunter" at bounding box center [207, 18] width 50 height 14
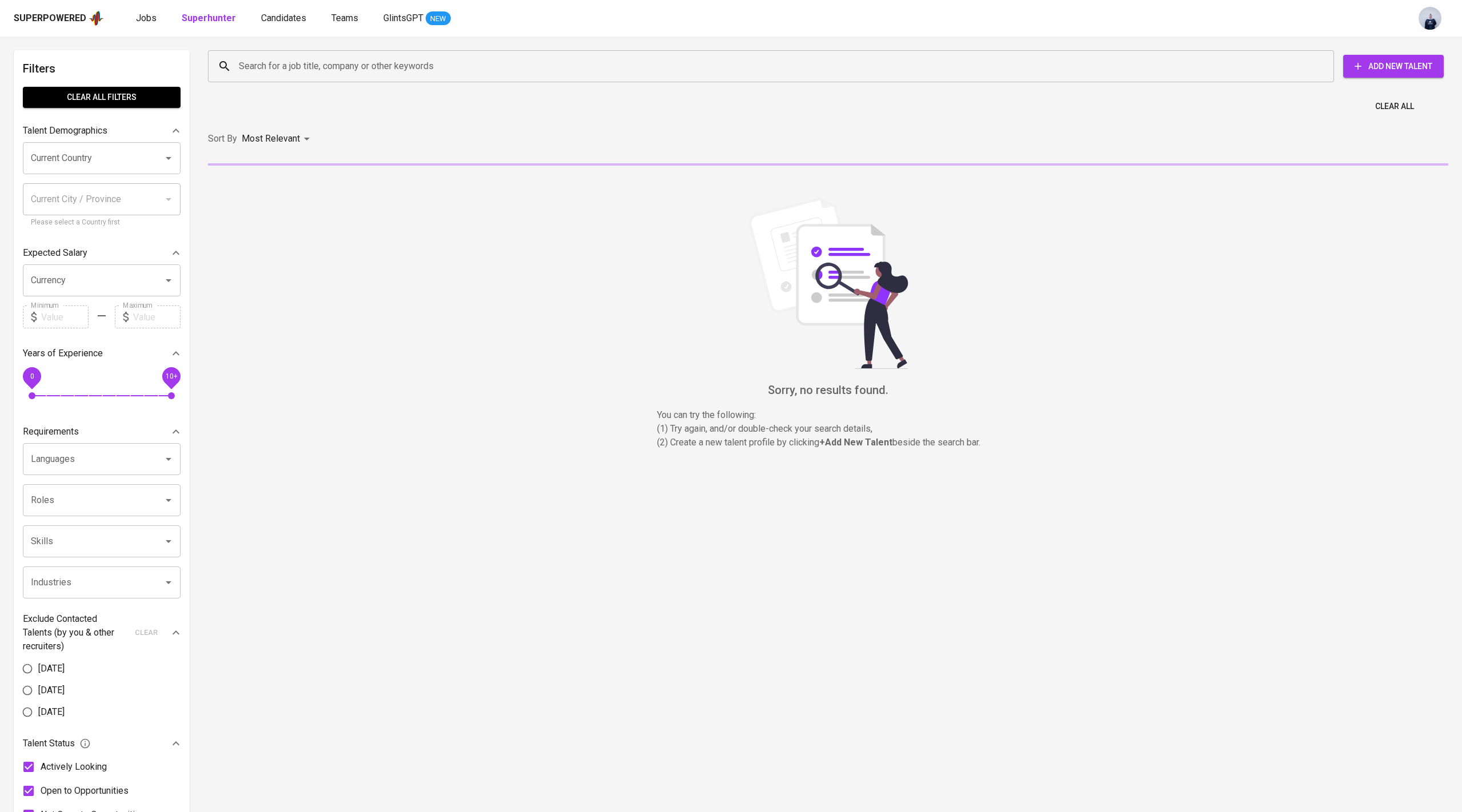
click at [284, 73] on input "Search for a job title, company or other keywords" at bounding box center [774, 66] width 1076 height 22
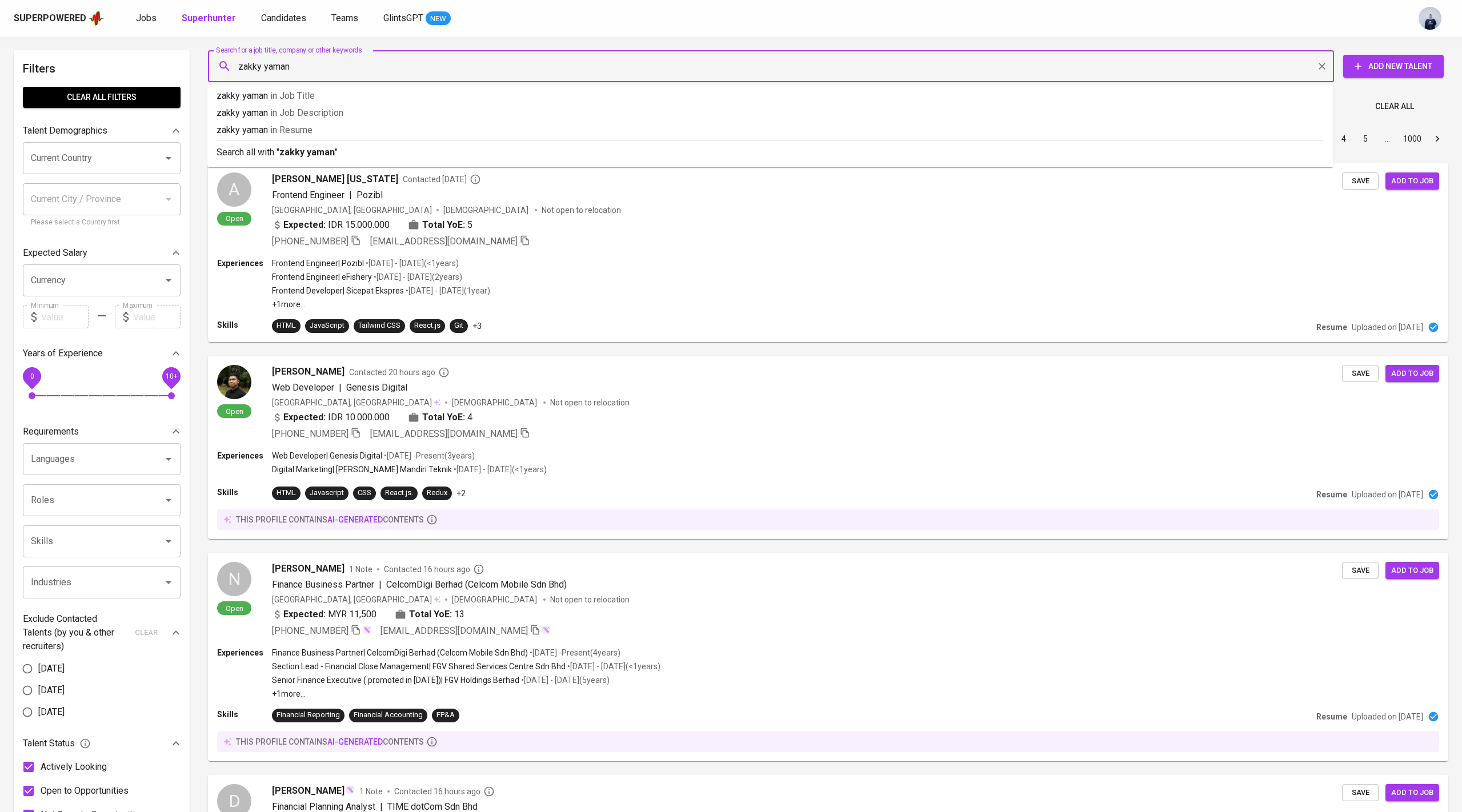
type input "zakky yamani"
click at [346, 149] on p "Search all with " zakky yamani "" at bounding box center [770, 152] width 1108 height 14
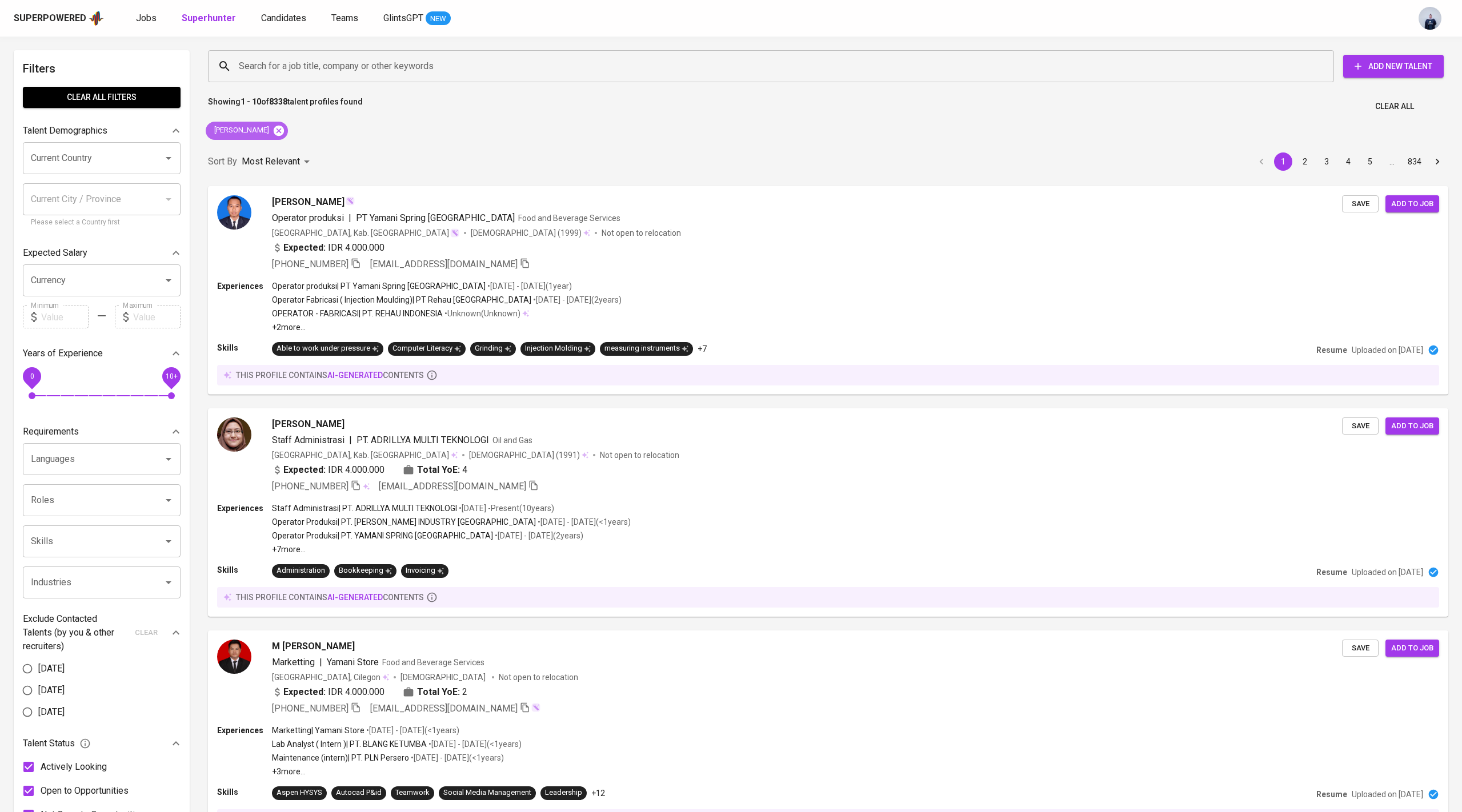
click at [274, 128] on icon at bounding box center [279, 130] width 10 height 10
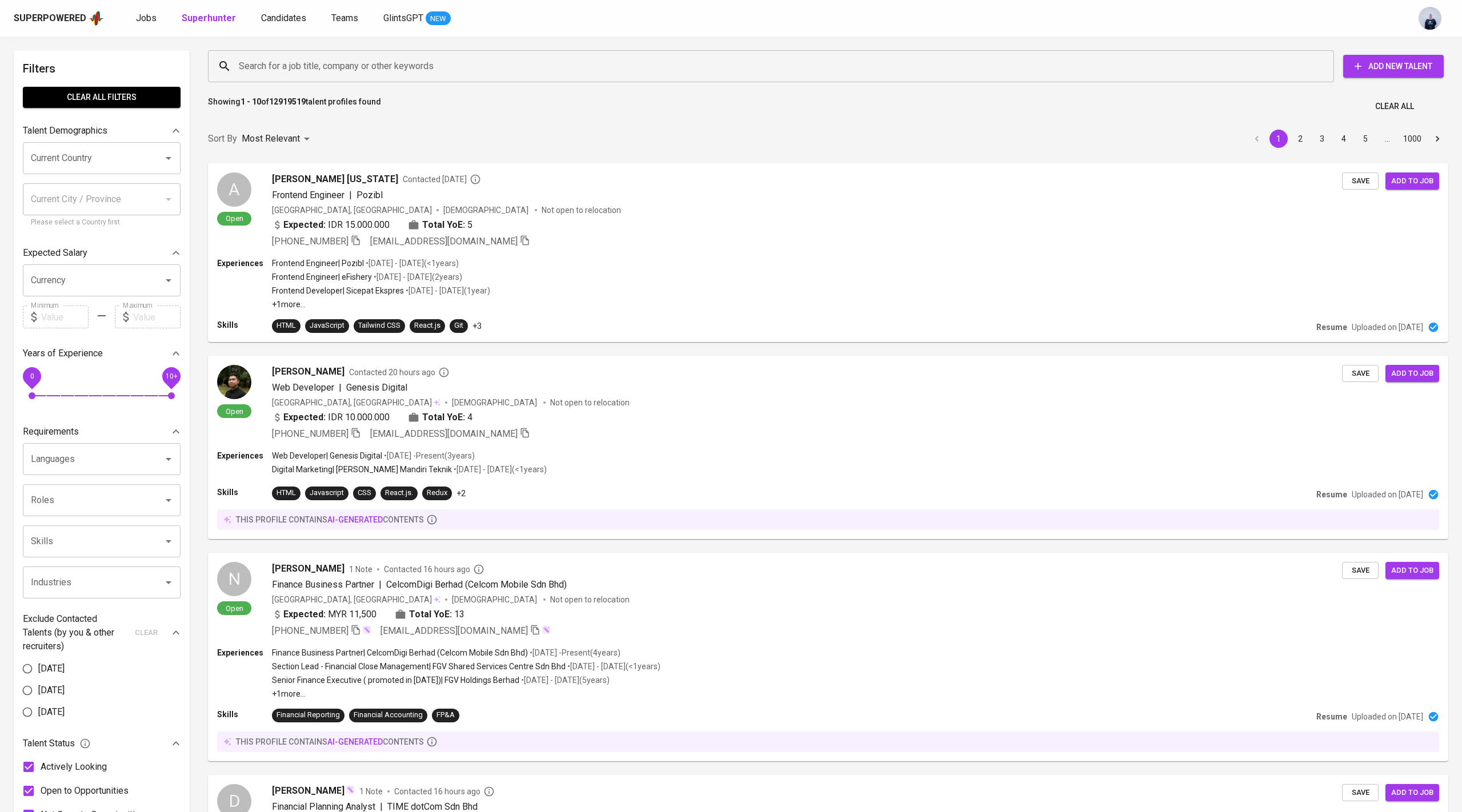
click at [294, 50] on div "Search for a job title, company or other keywords" at bounding box center [771, 66] width 1126 height 32
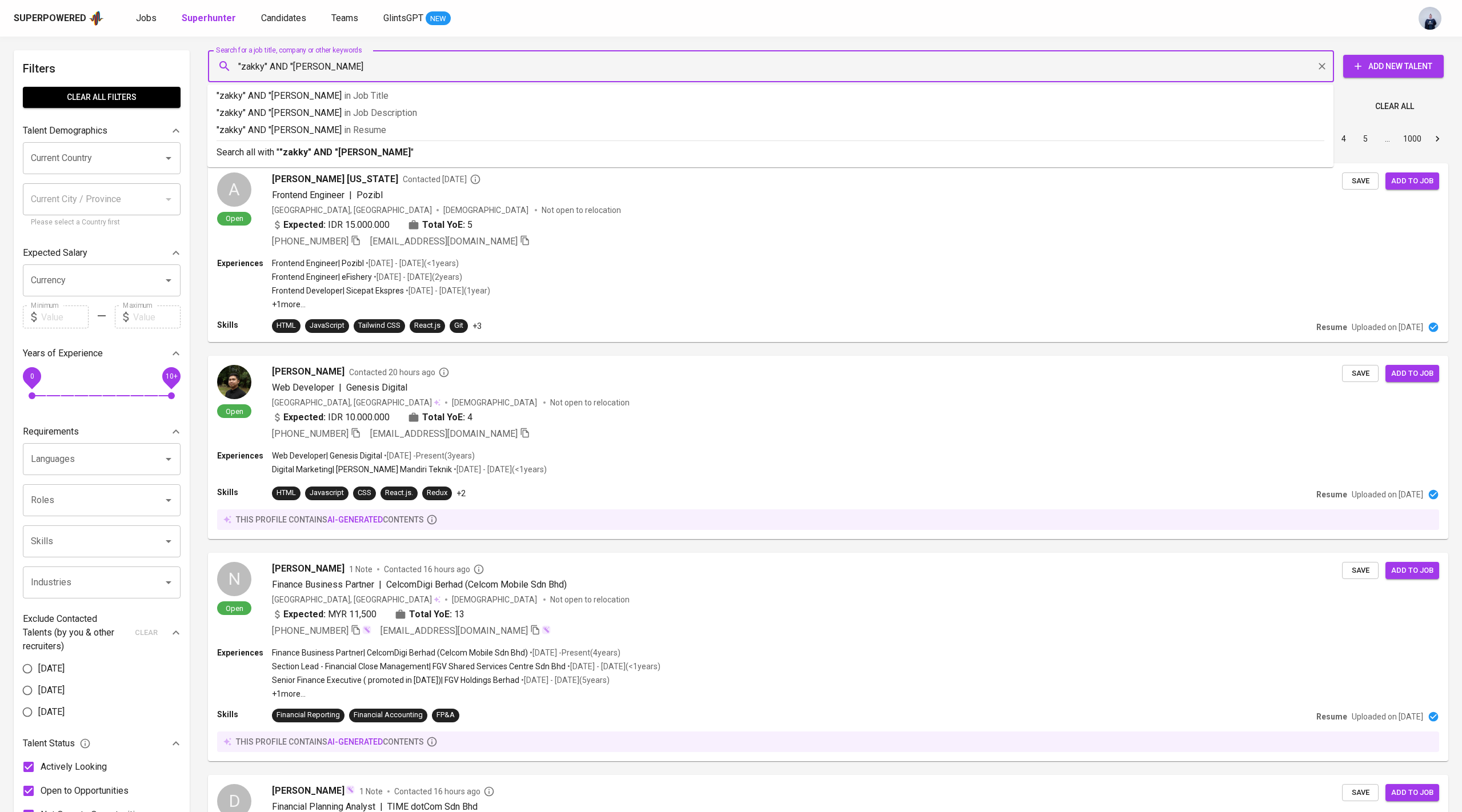
type input ""zakky" AND "yamani""
click at [329, 144] on div "Search all with " "zakky" AND "yamani" "" at bounding box center [770, 150] width 1108 height 19
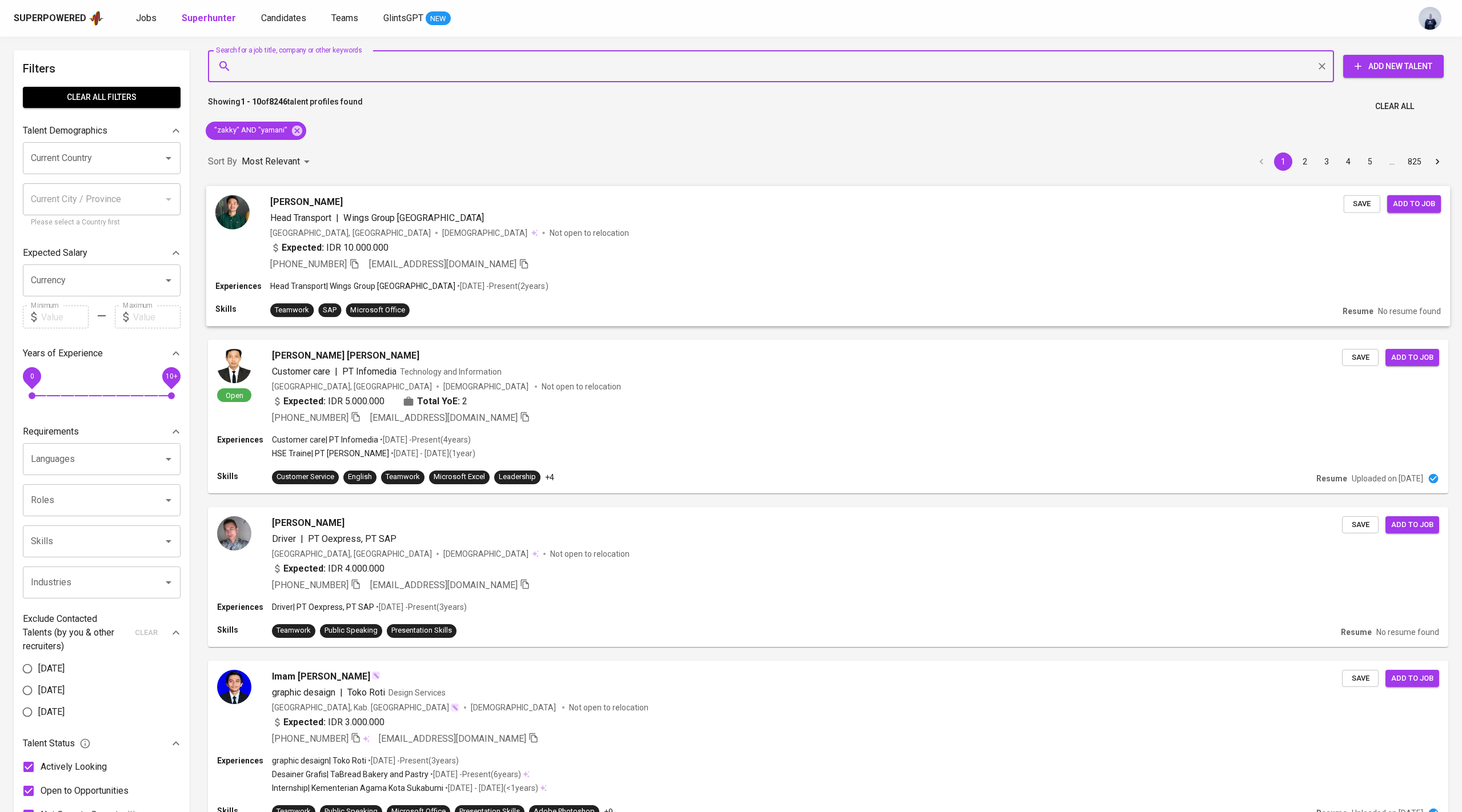
click at [577, 238] on div "Zakki Yamani Head Transport | Wings Group Indonesia Indonesia, Jakarta Barat Ma…" at bounding box center [807, 233] width 1073 height 76
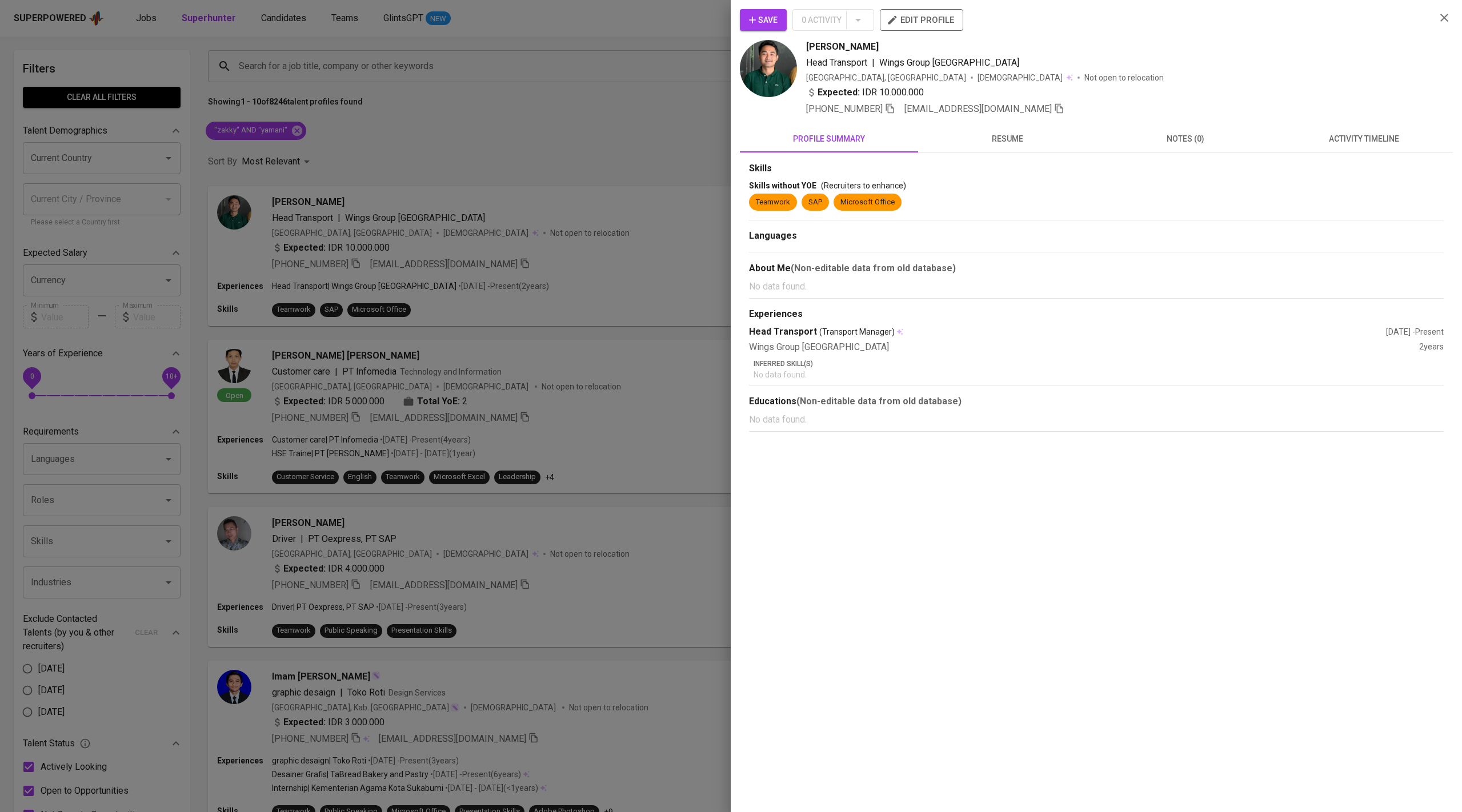
click at [1386, 138] on span "activity timeline" at bounding box center [1364, 139] width 165 height 14
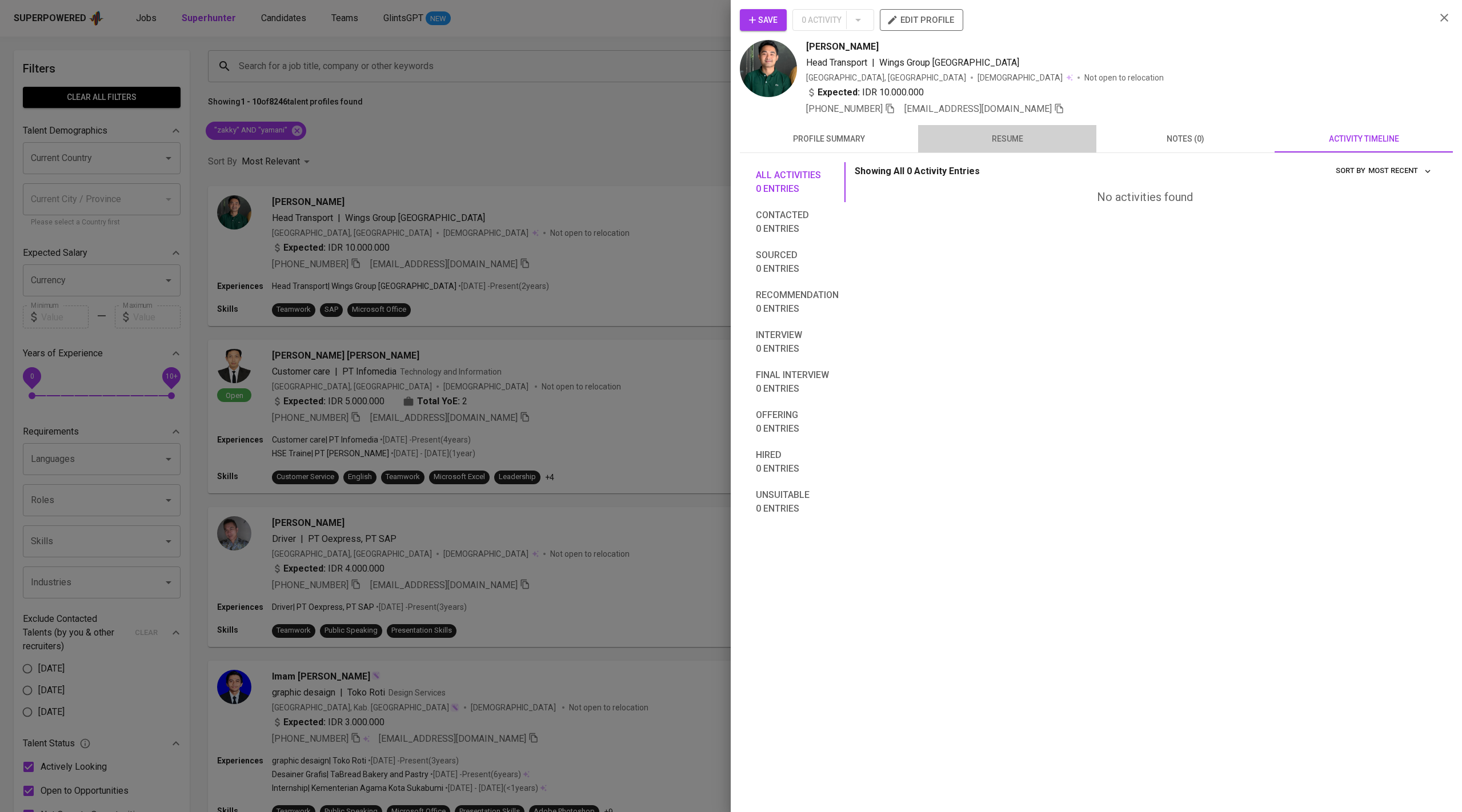
click at [1010, 130] on button "resume" at bounding box center [1007, 139] width 178 height 28
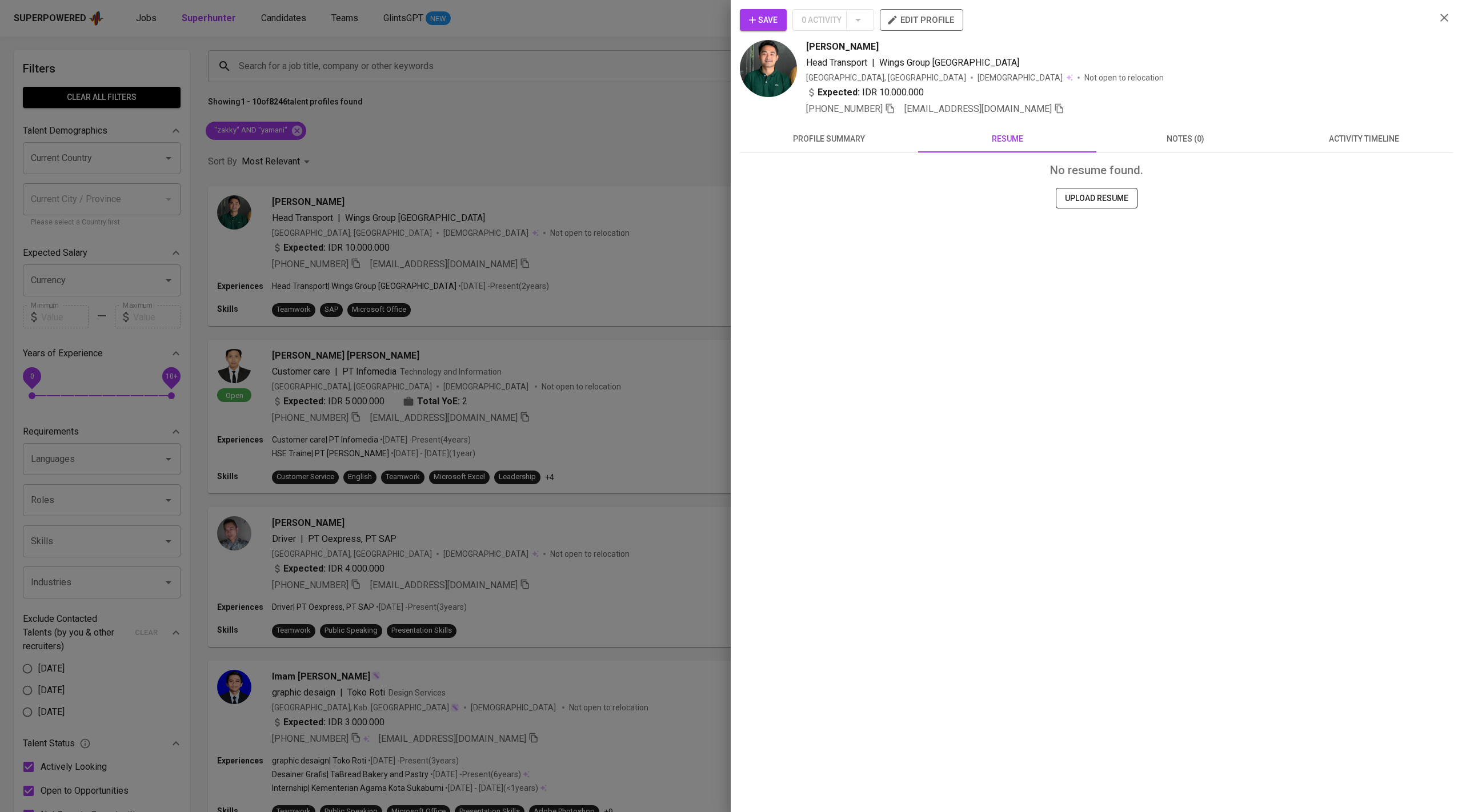
click at [520, 174] on div at bounding box center [731, 406] width 1462 height 812
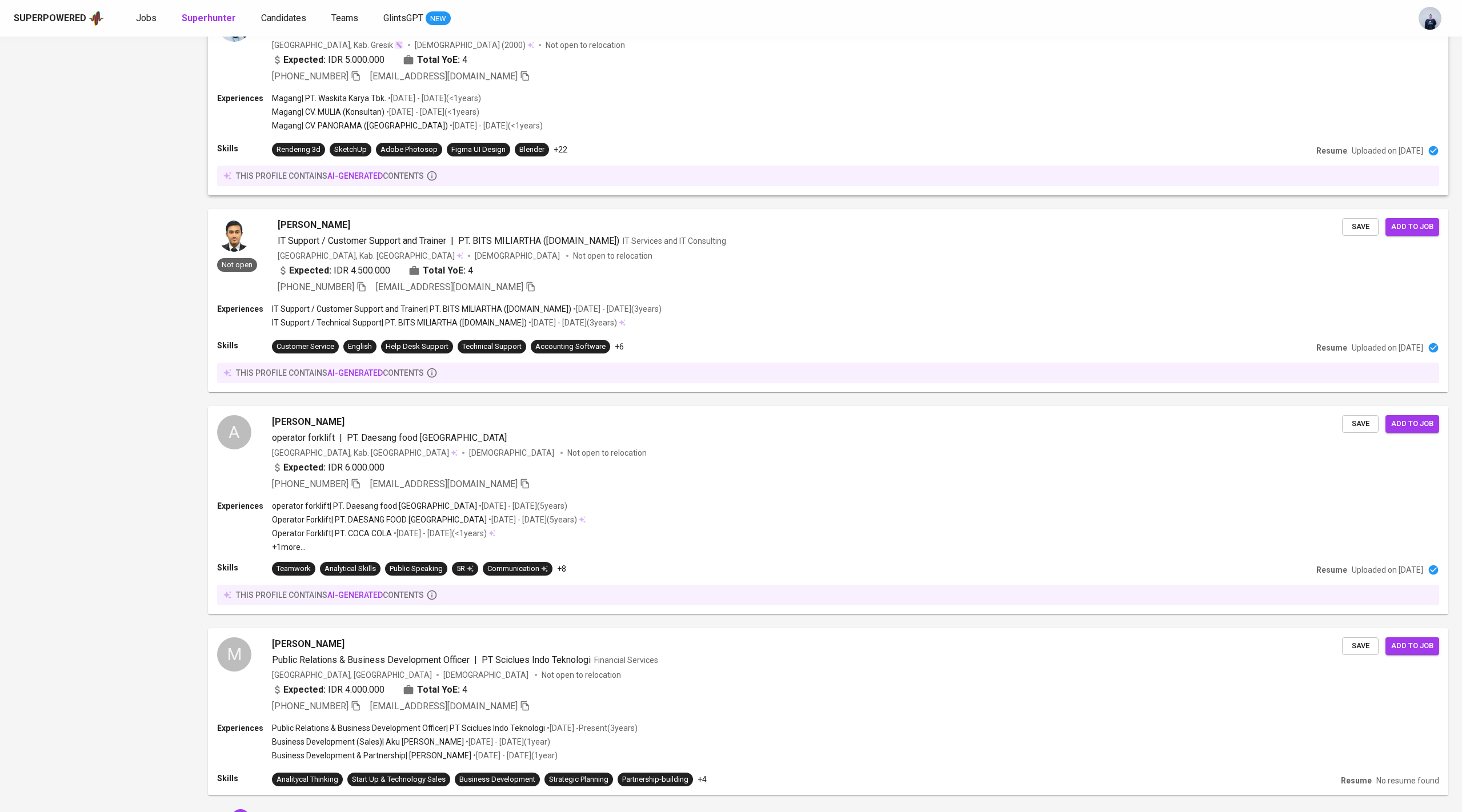
scroll to position [1358, 0]
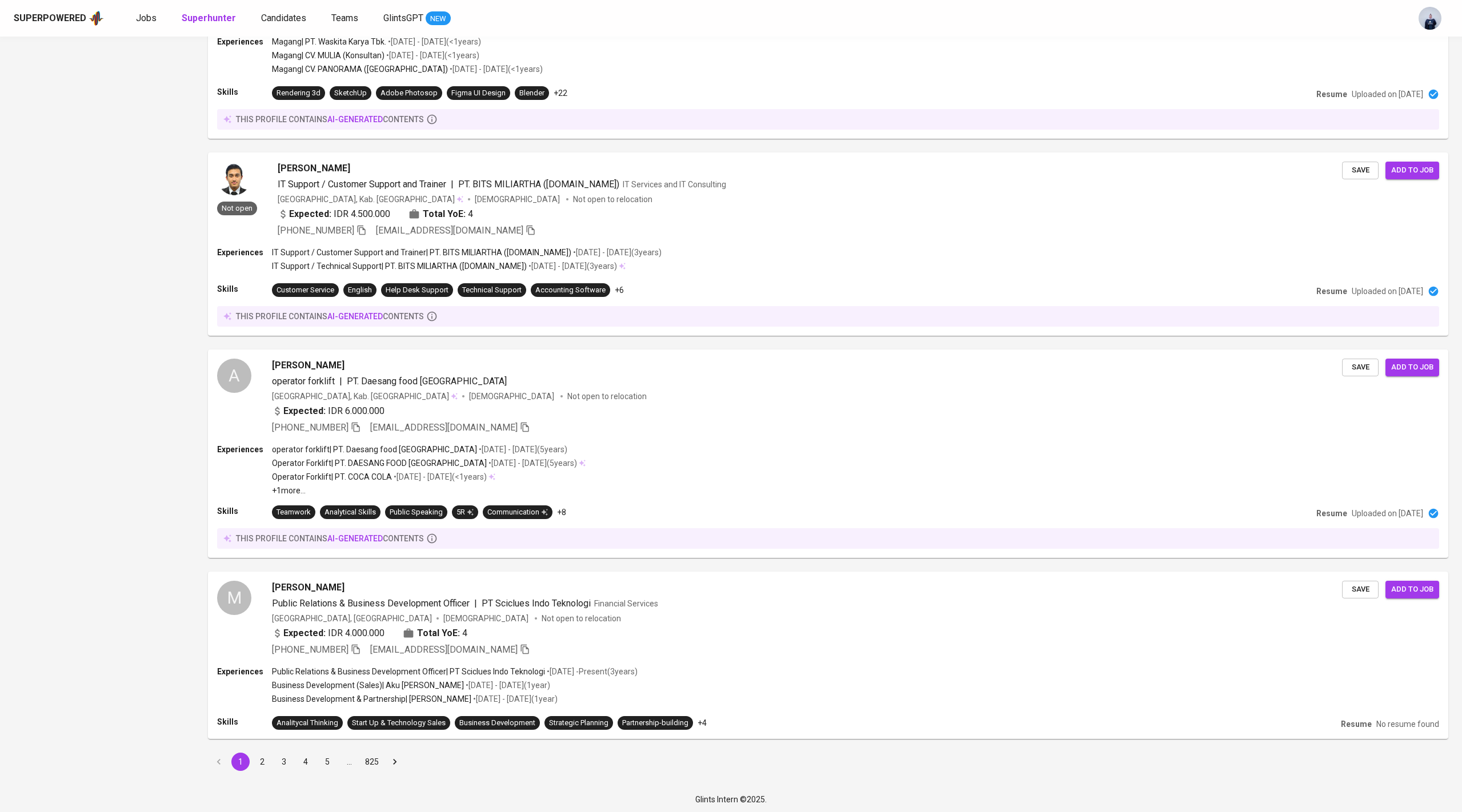
click at [262, 755] on button "2" at bounding box center [263, 762] width 18 height 18
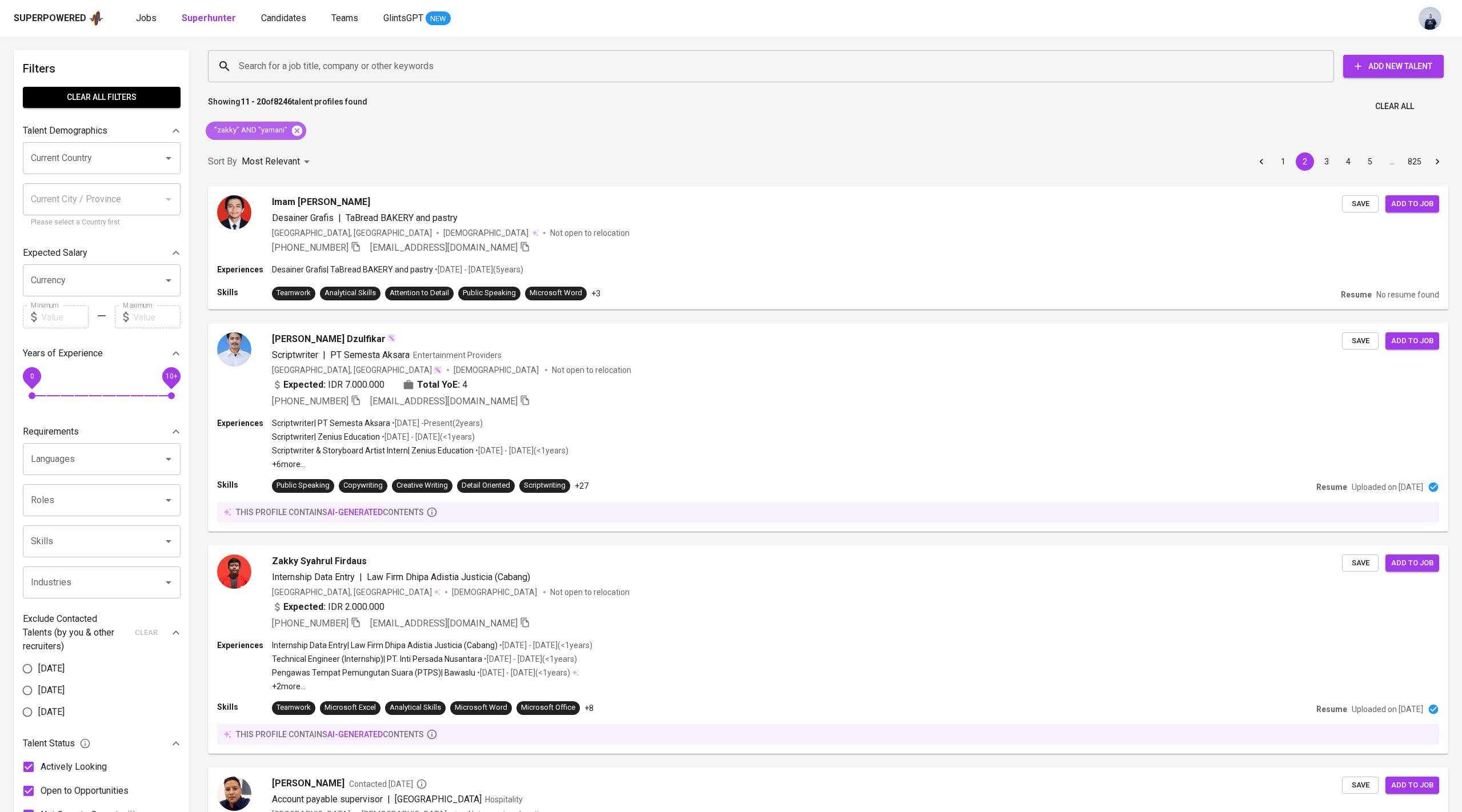
click at [296, 135] on icon at bounding box center [297, 131] width 12 height 12
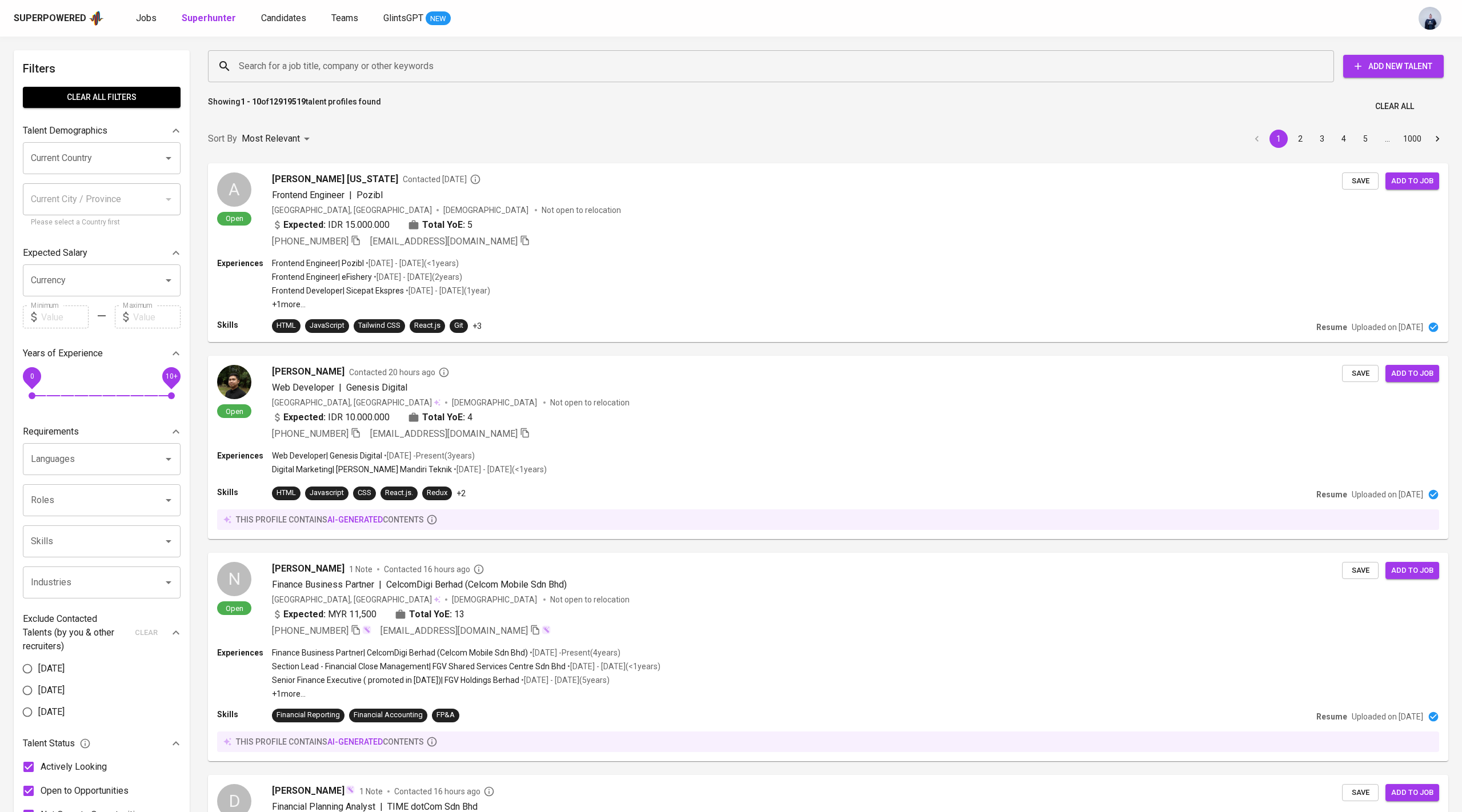
click at [332, 61] on input "Search for a job title, company or other keywords" at bounding box center [774, 66] width 1076 height 22
paste input "[DOMAIN_NAME][EMAIL_ADDRESS][DOMAIN_NAME]"
type input "[DOMAIN_NAME][EMAIL_ADDRESS][DOMAIN_NAME]"
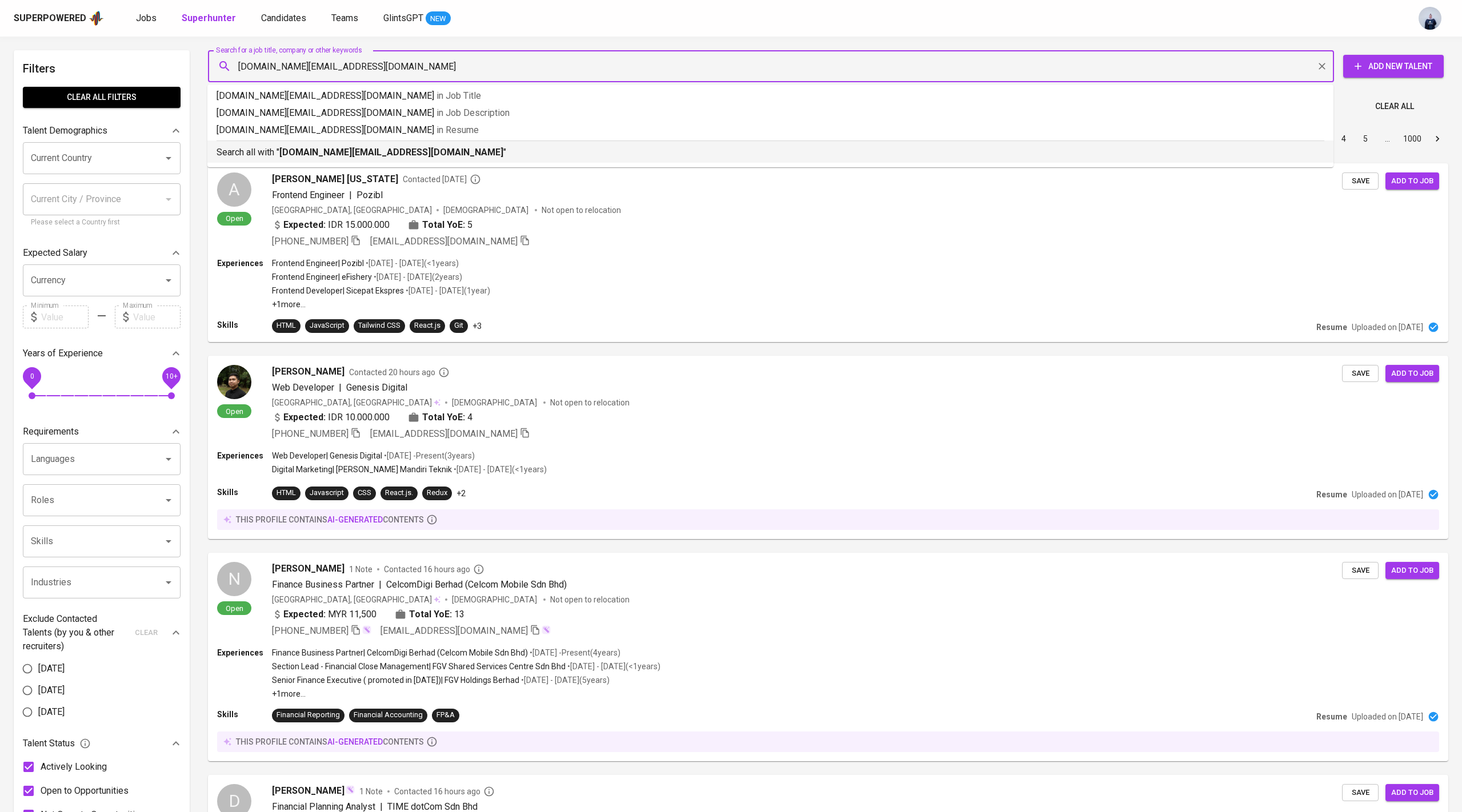
click at [325, 152] on b "[DOMAIN_NAME][EMAIL_ADDRESS][DOMAIN_NAME]" at bounding box center [391, 152] width 224 height 11
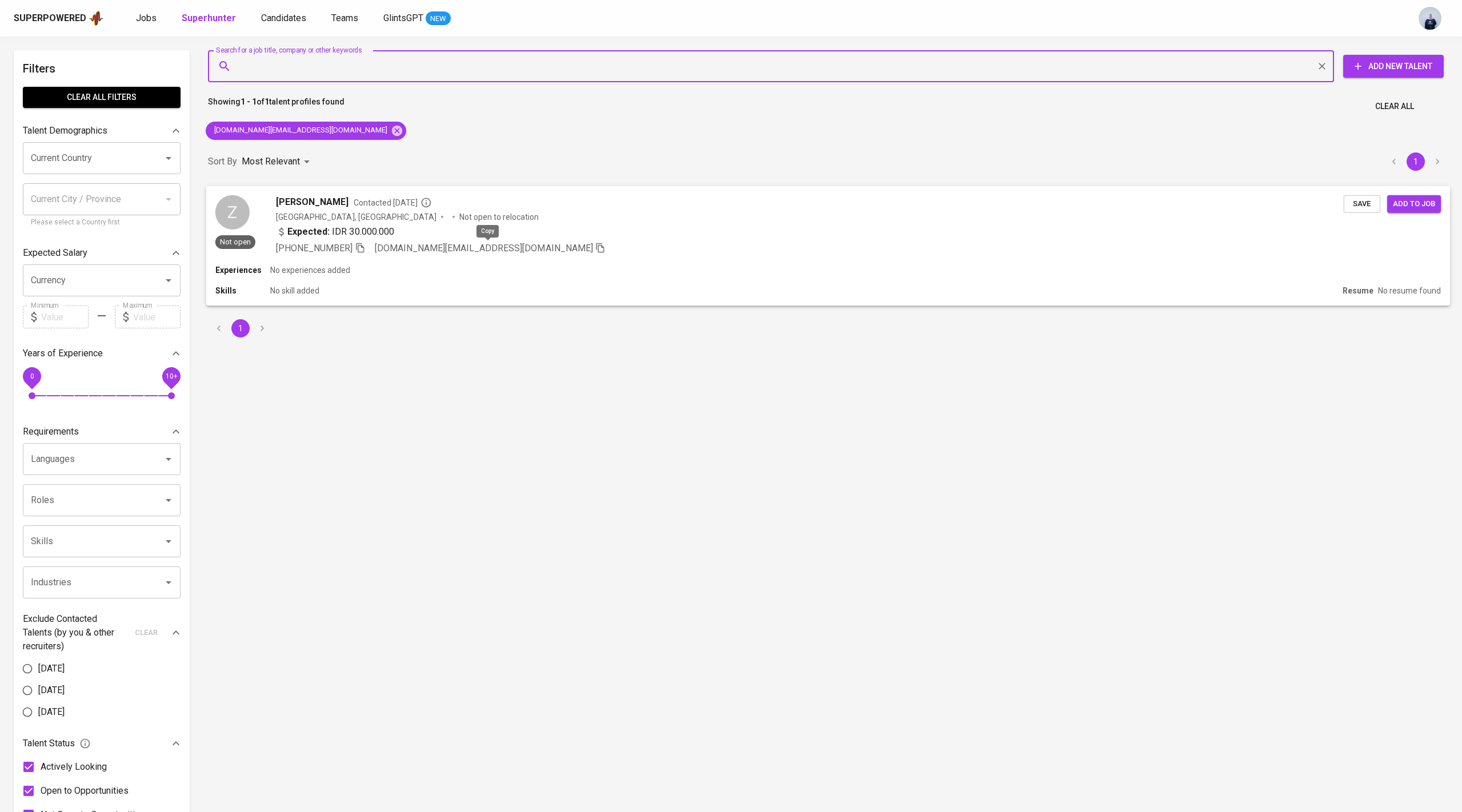
click at [595, 246] on icon "button" at bounding box center [600, 247] width 10 height 10
click at [534, 242] on div "+62 888-888-888 zakkyyamani.id@gmail.com" at bounding box center [810, 248] width 1068 height 14
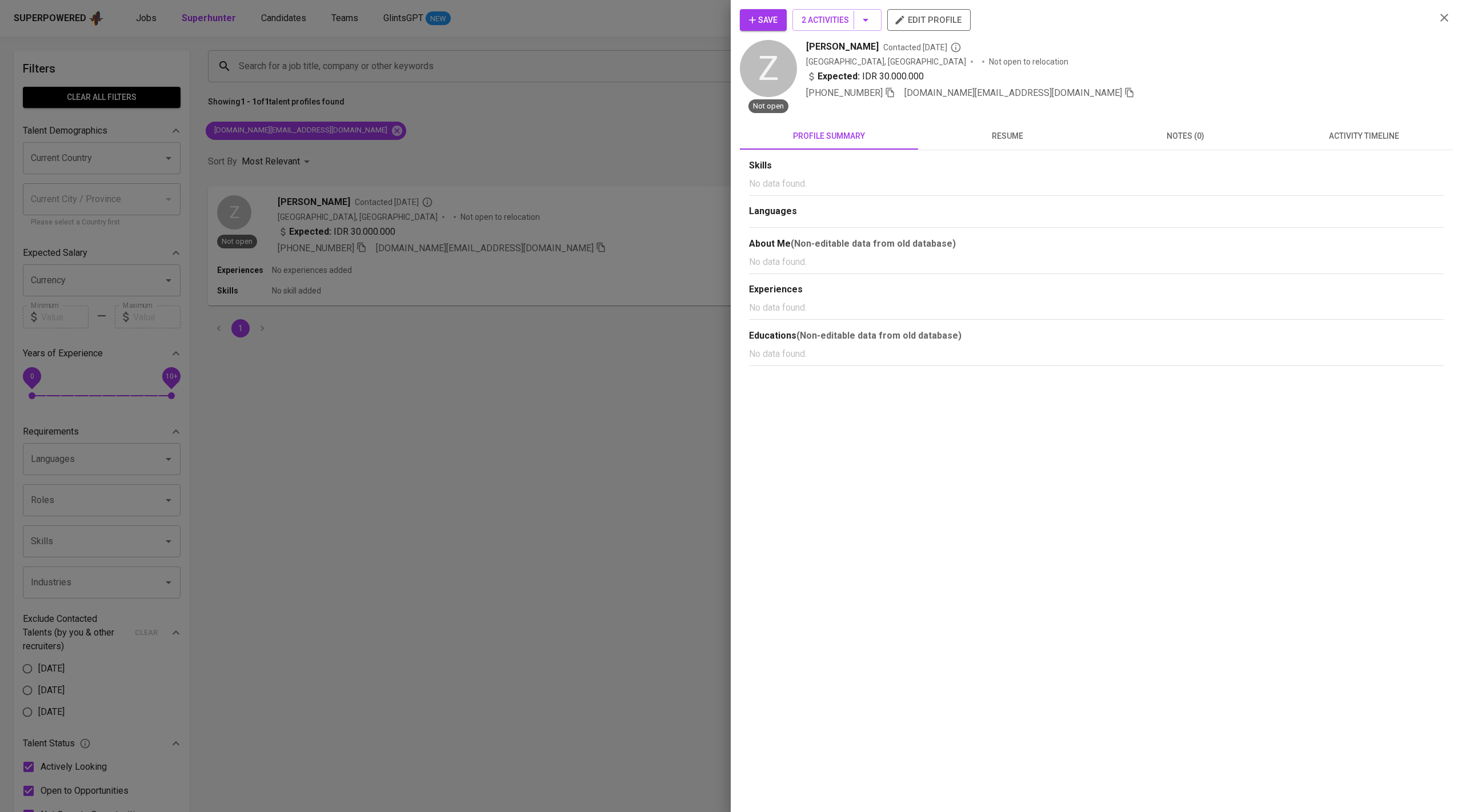
click at [1337, 134] on span "activity timeline" at bounding box center [1364, 136] width 165 height 14
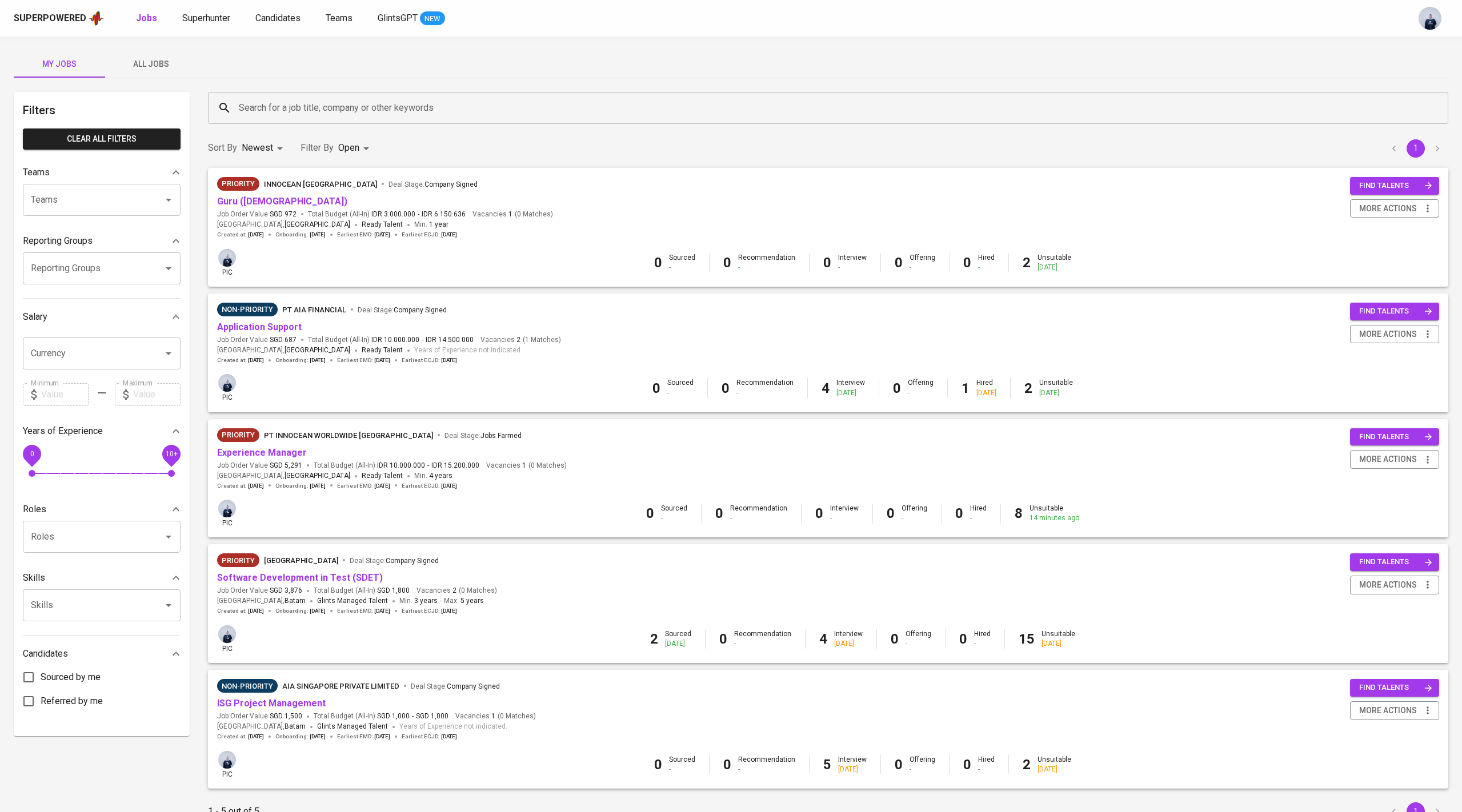
click at [354, 154] on body "Superpowered Jobs Superhunter Candidates Teams GlintsGPT NEW My Jobs All Jobs F…" at bounding box center [731, 432] width 1462 height 864
click at [349, 317] on p "Closed" at bounding box center [356, 318] width 25 height 12
type input "OPEN,CLOSE"
checkbox input "true"
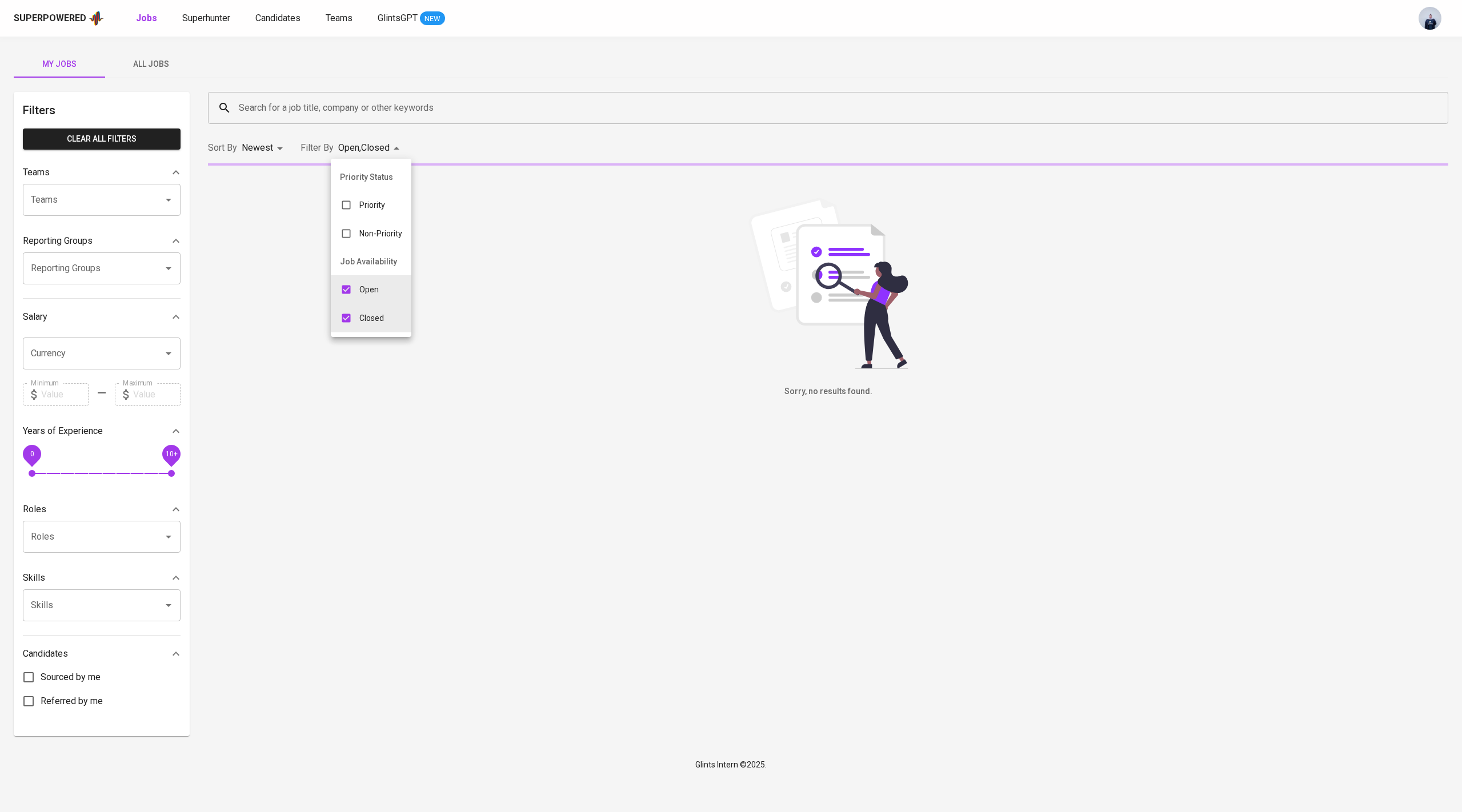
click at [360, 290] on p "Open" at bounding box center [369, 290] width 20 height 12
type input "CLOSE"
checkbox input "false"
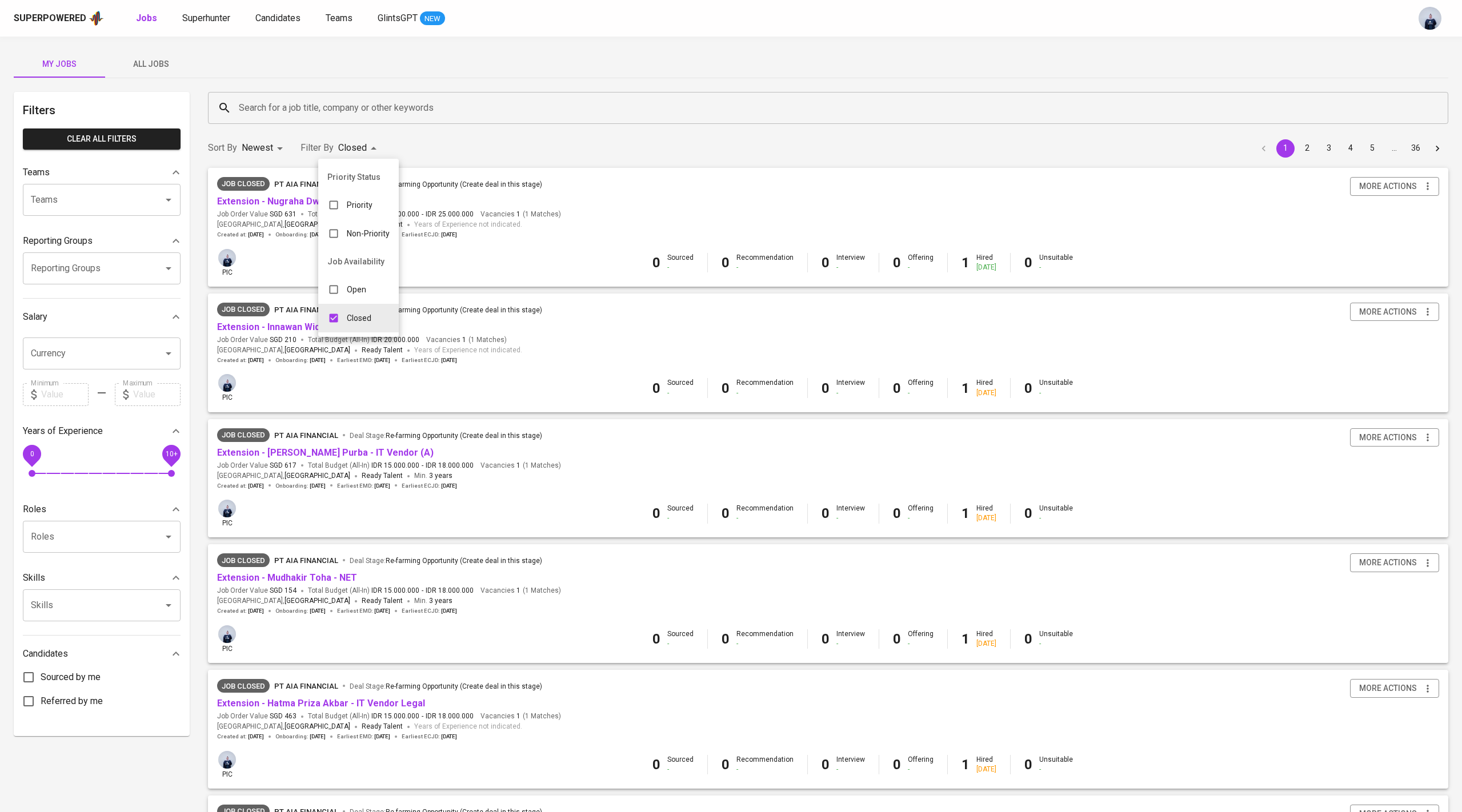
click at [319, 114] on div at bounding box center [731, 406] width 1462 height 812
click at [331, 113] on input "Search for a job title, company or other keywords" at bounding box center [831, 108] width 1190 height 22
type input "webmethods"
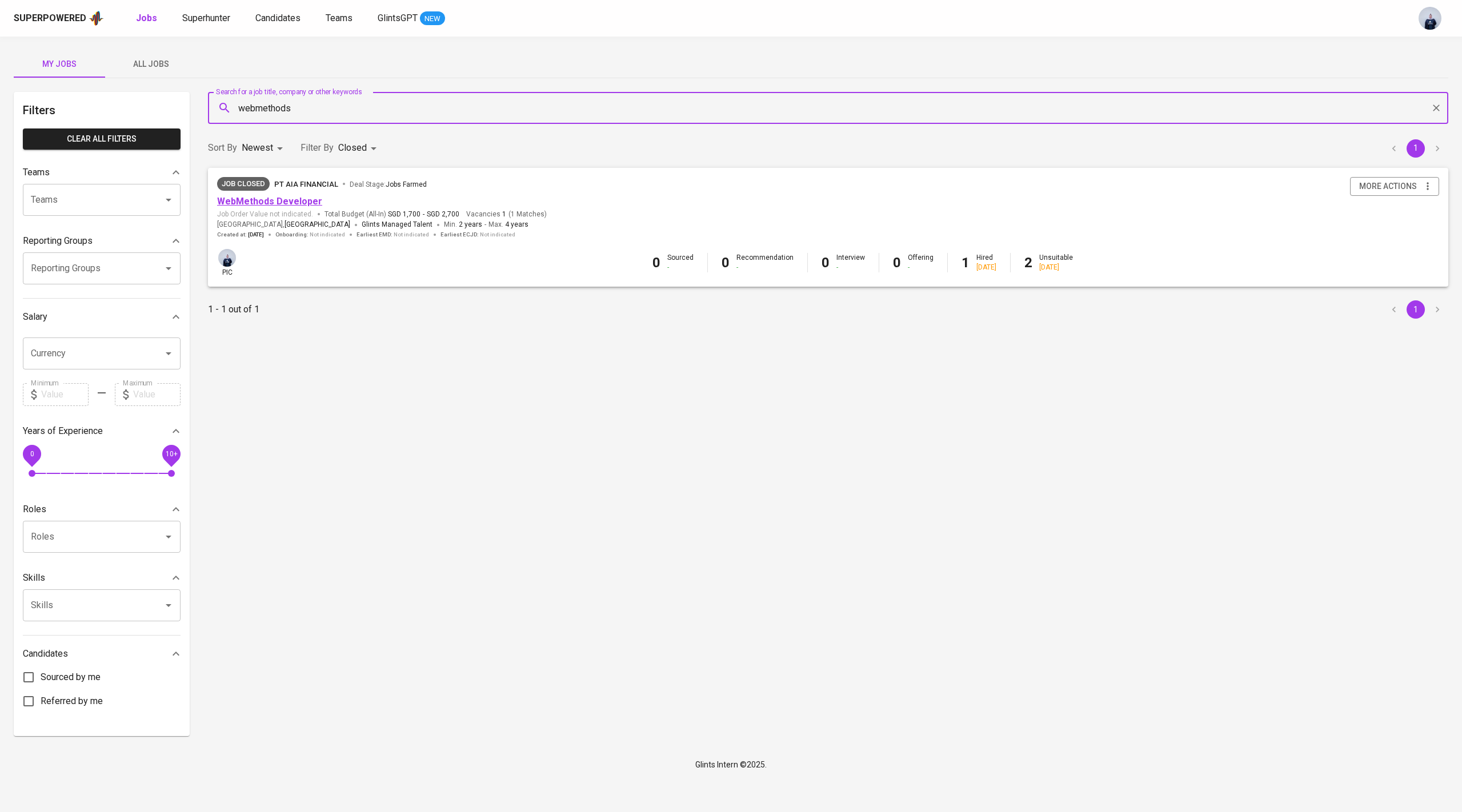
click at [288, 196] on link "WebMethods Developer" at bounding box center [269, 202] width 105 height 11
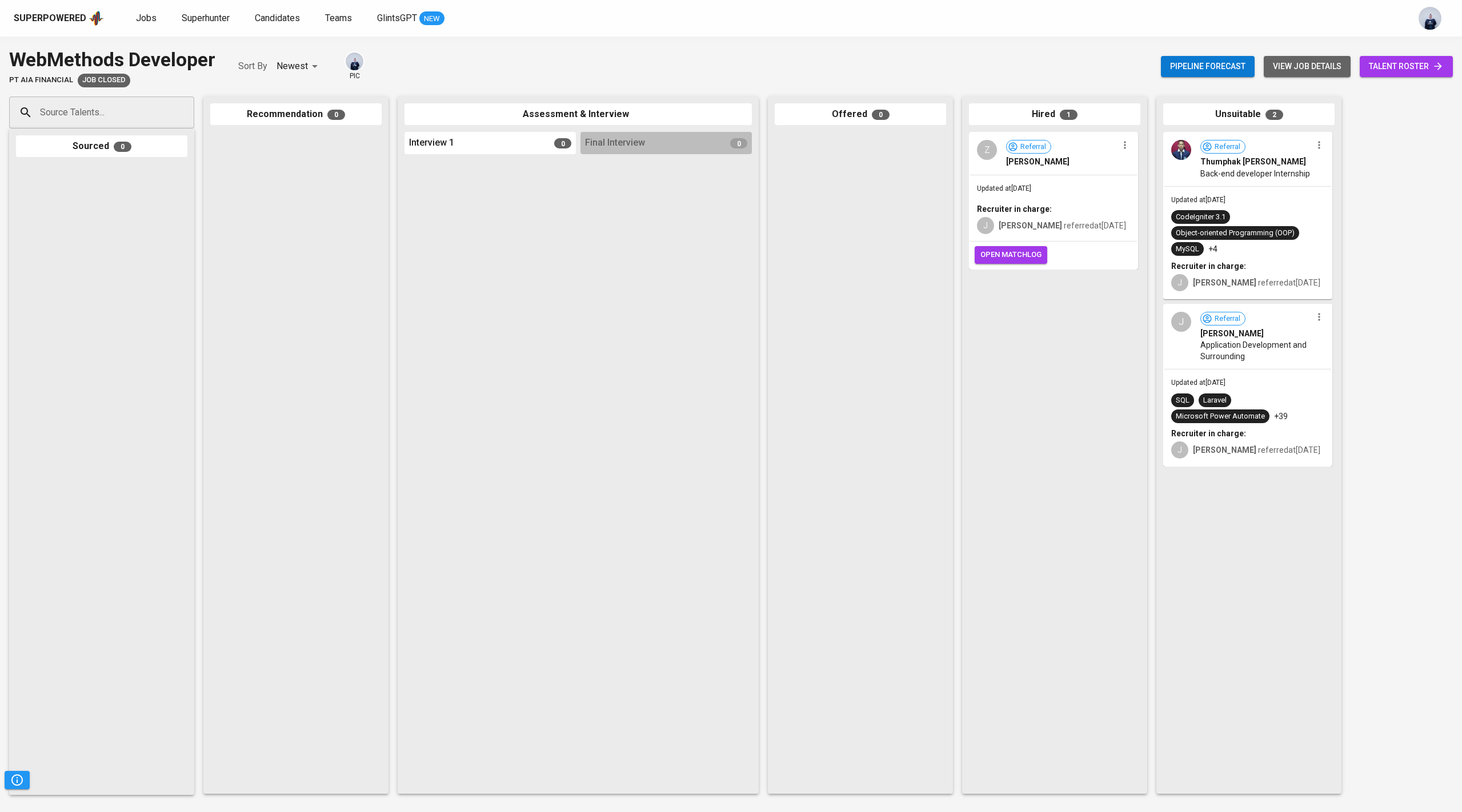
click at [1298, 60] on span "view job details" at bounding box center [1307, 66] width 69 height 14
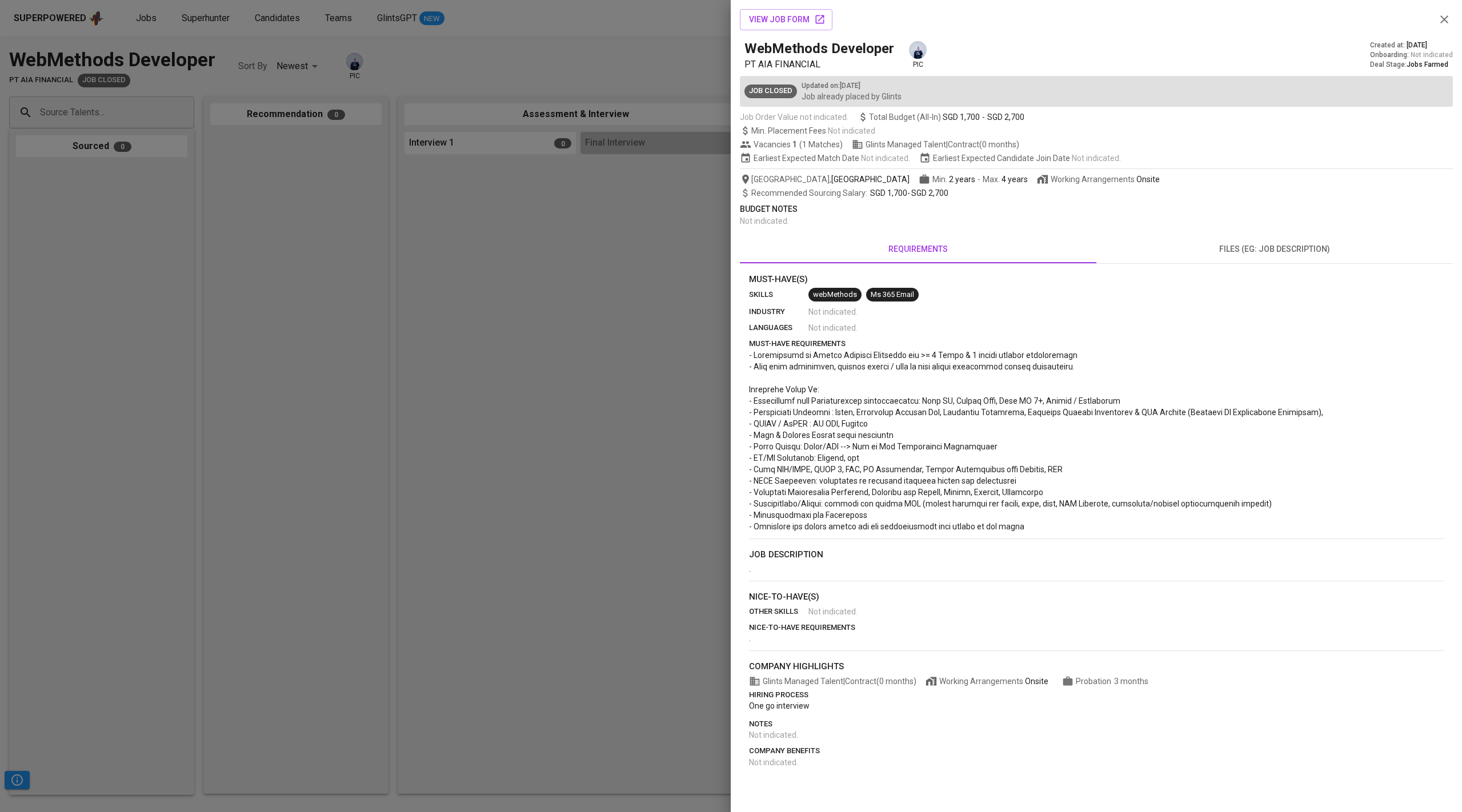
click at [1246, 249] on span "files (eg: job description)" at bounding box center [1274, 249] width 343 height 14
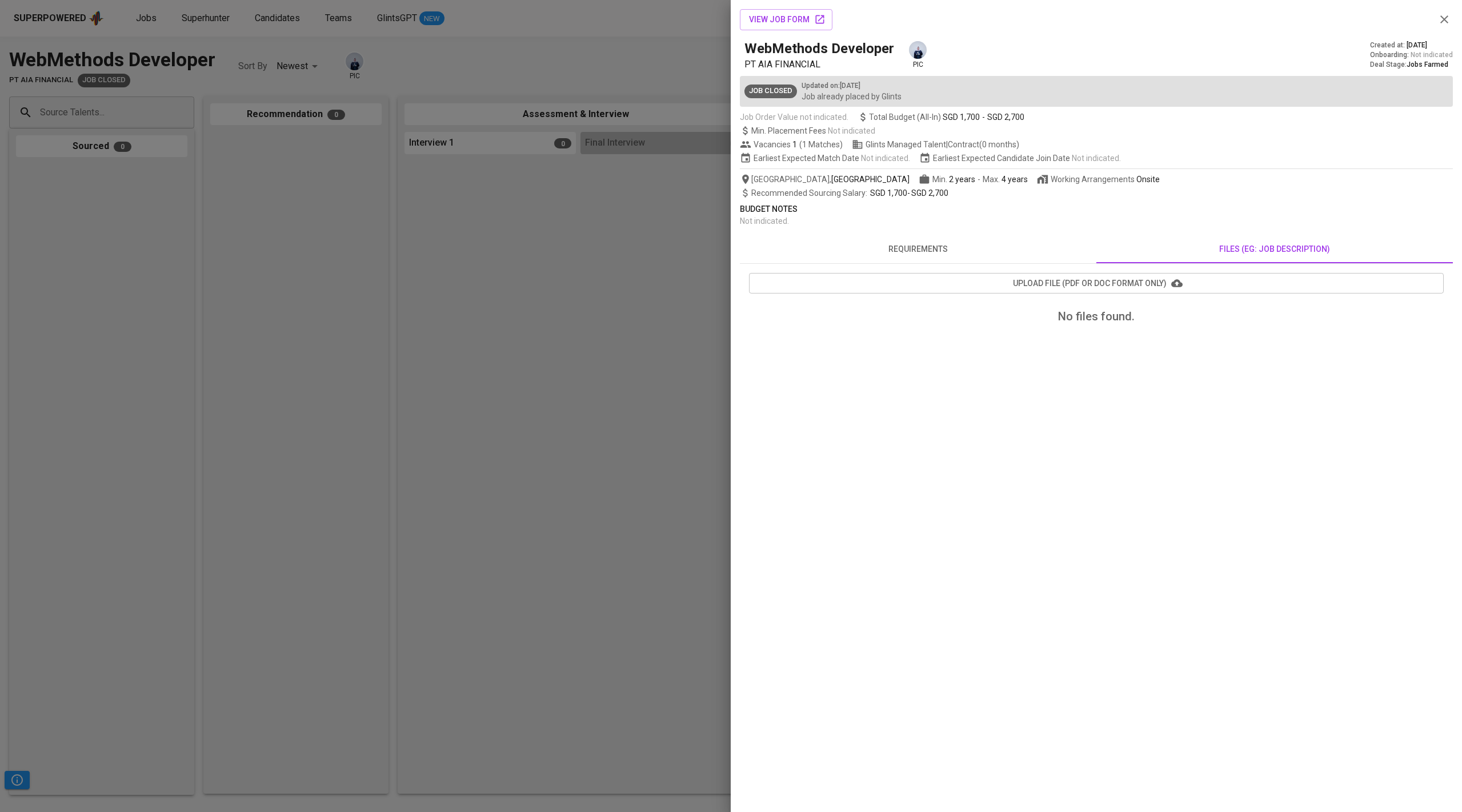
click at [929, 250] on span "requirements" at bounding box center [919, 249] width 343 height 14
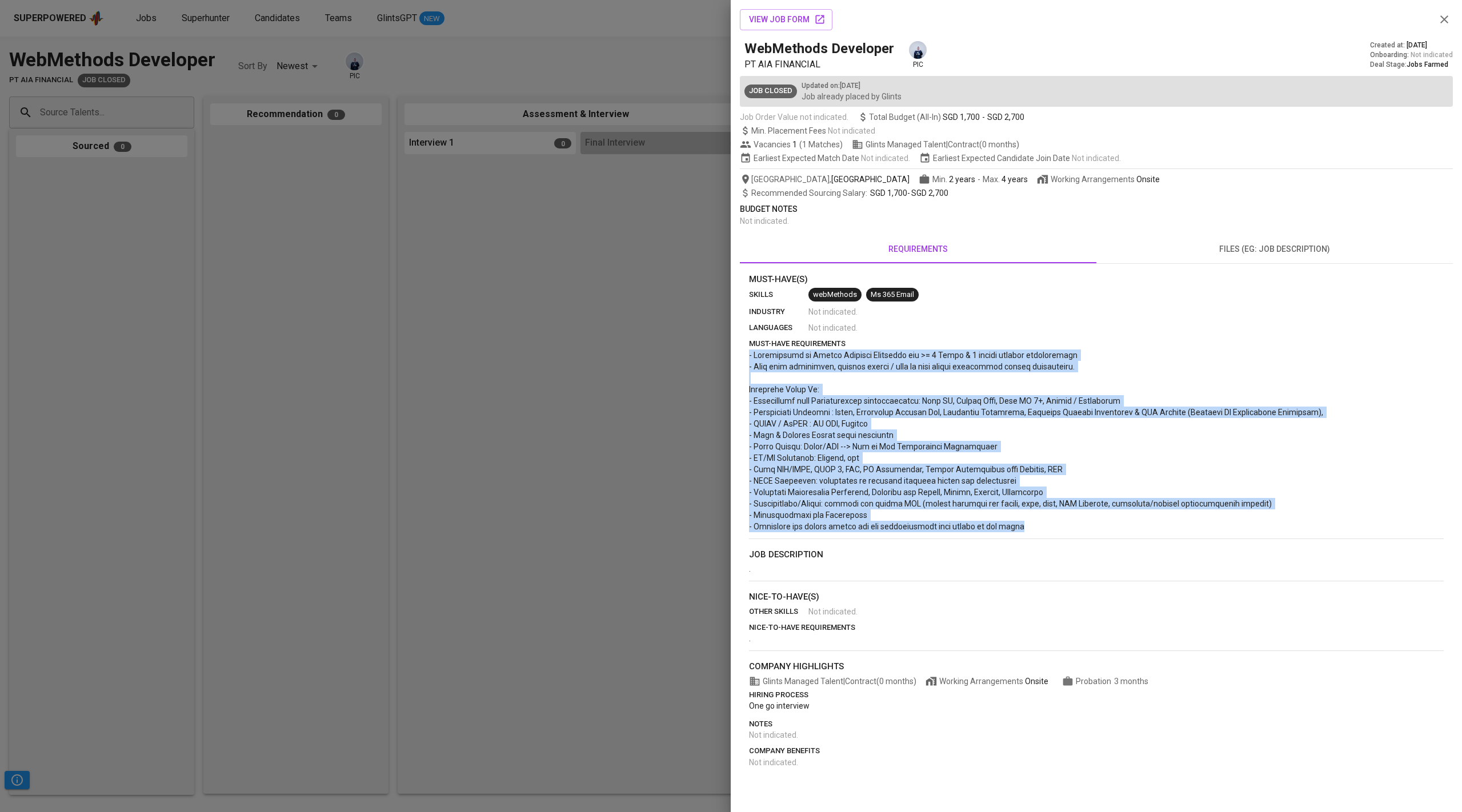
drag, startPoint x: 1035, startPoint y: 526, endPoint x: 743, endPoint y: 351, distance: 340.4
click at [743, 351] on div "Must-Have(s) skills webMethods Ms 365 Email industry Not indicated . languages …" at bounding box center [1096, 521] width 713 height 495
copy span "- Experiences as Senior Software Engineers for >= 5 Years & 2 cycles project de…"
